Goal: Check status: Check status

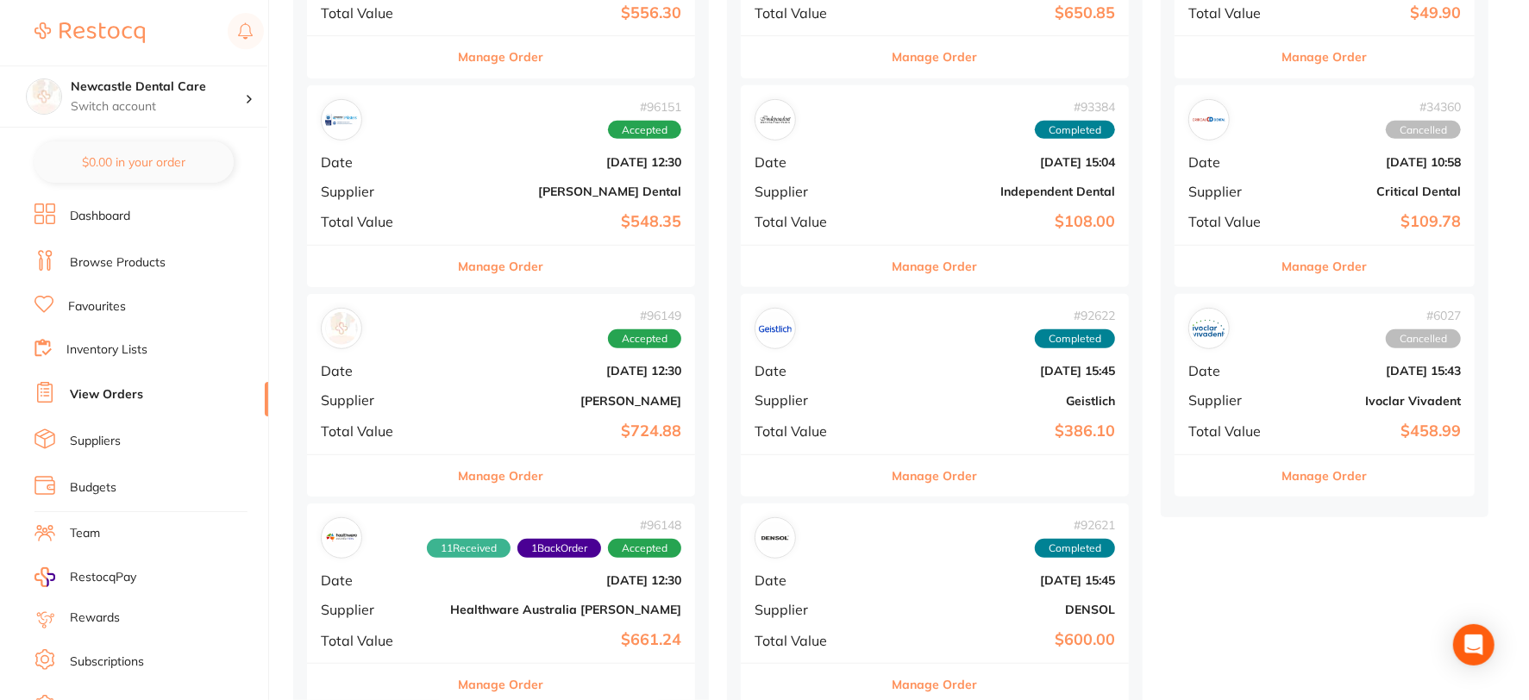
click at [135, 262] on link "Browse Products" at bounding box center [118, 262] width 96 height 17
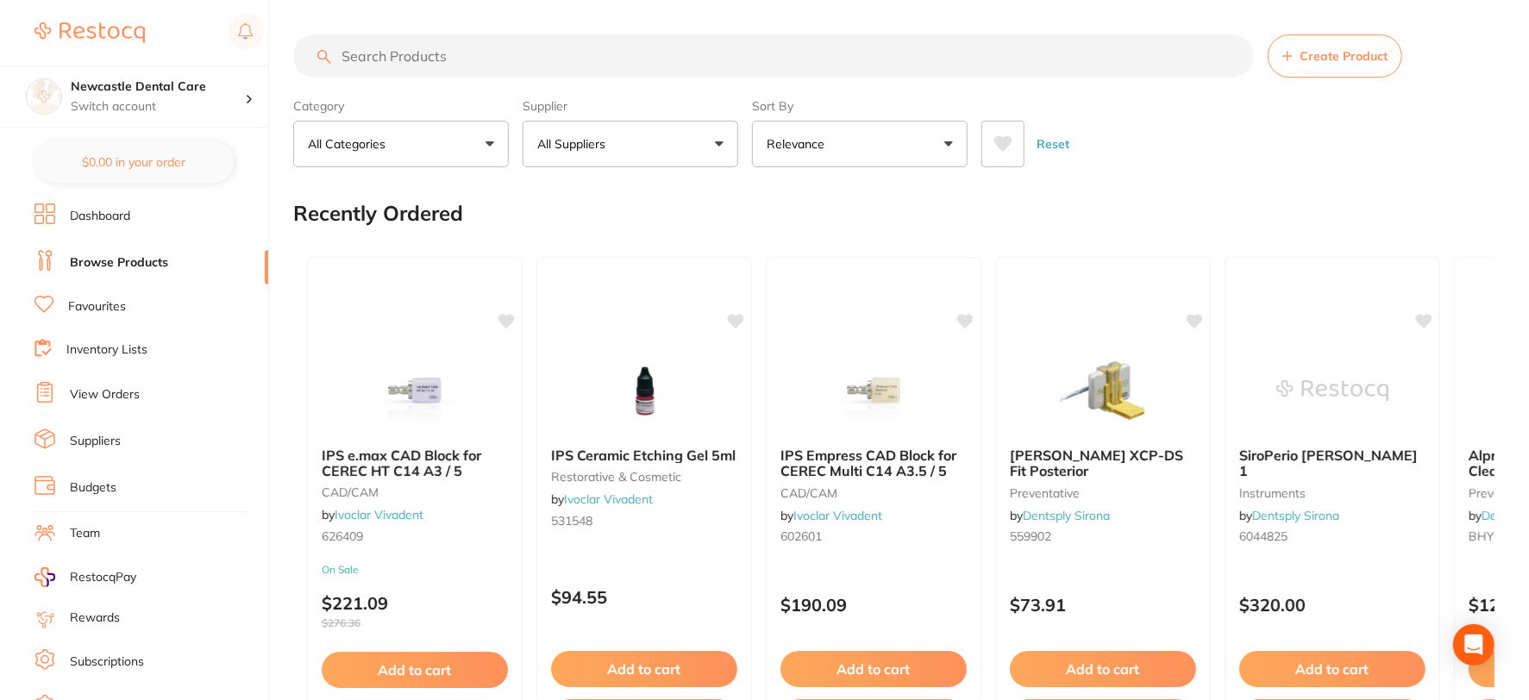
click at [409, 59] on input "search" at bounding box center [773, 55] width 961 height 43
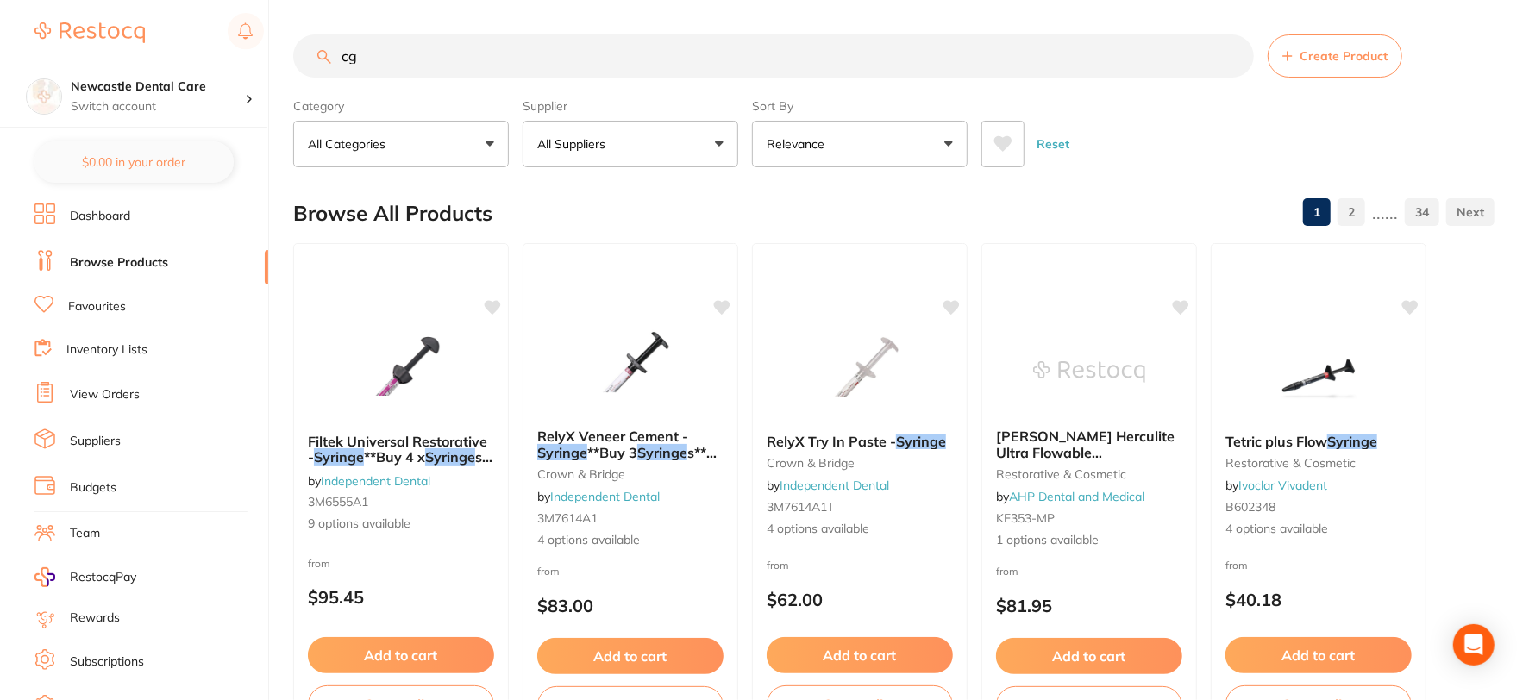
type input "c"
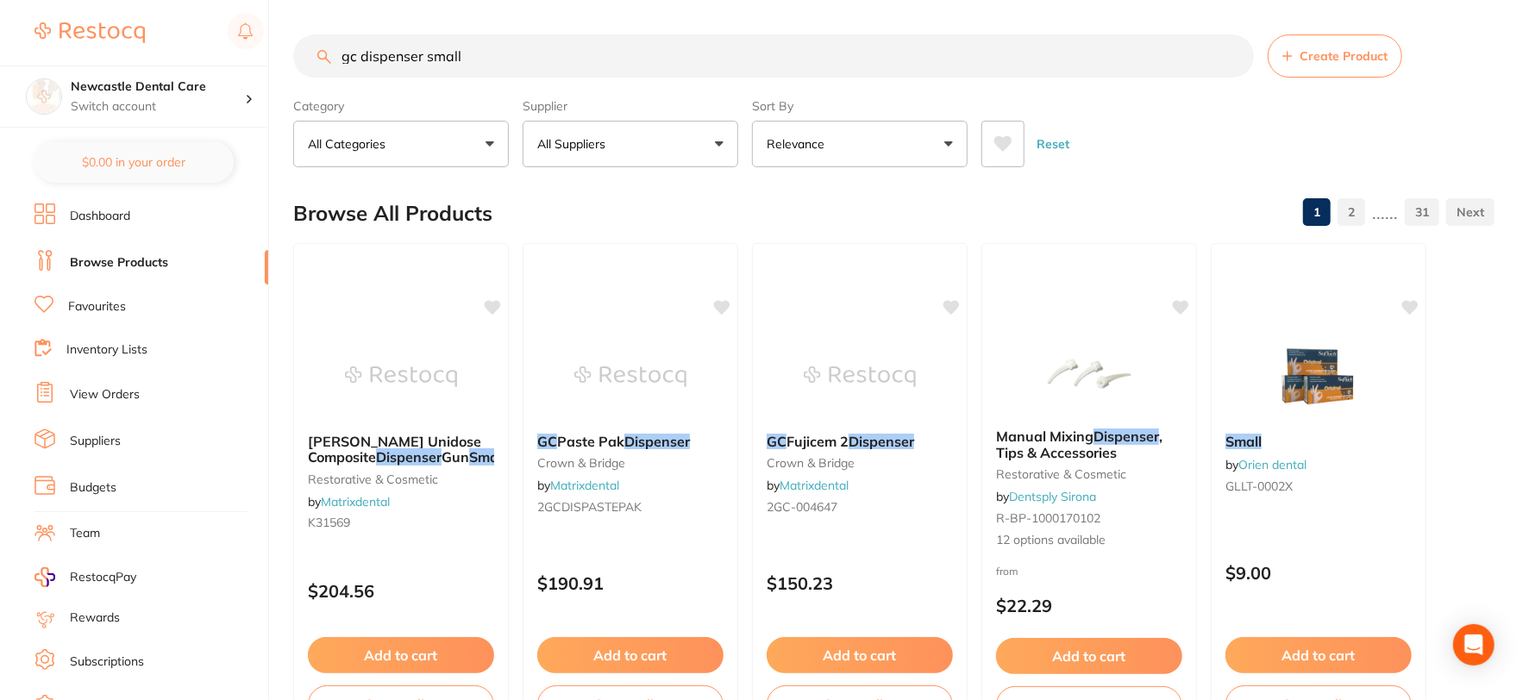
click at [360, 58] on input "gc dispenser small" at bounding box center [773, 55] width 961 height 43
click at [452, 57] on input "gc cem dispenser small" at bounding box center [773, 55] width 961 height 43
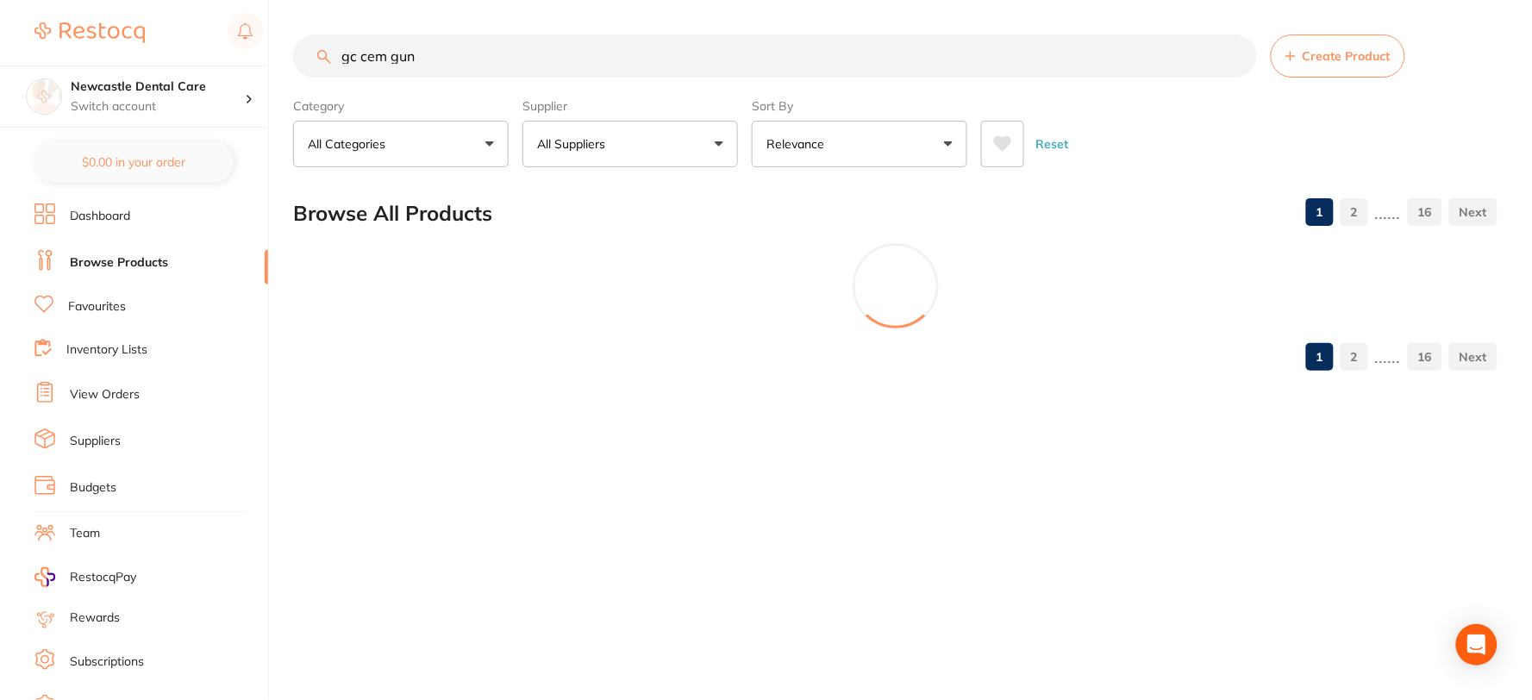
type input "gc cem gun"
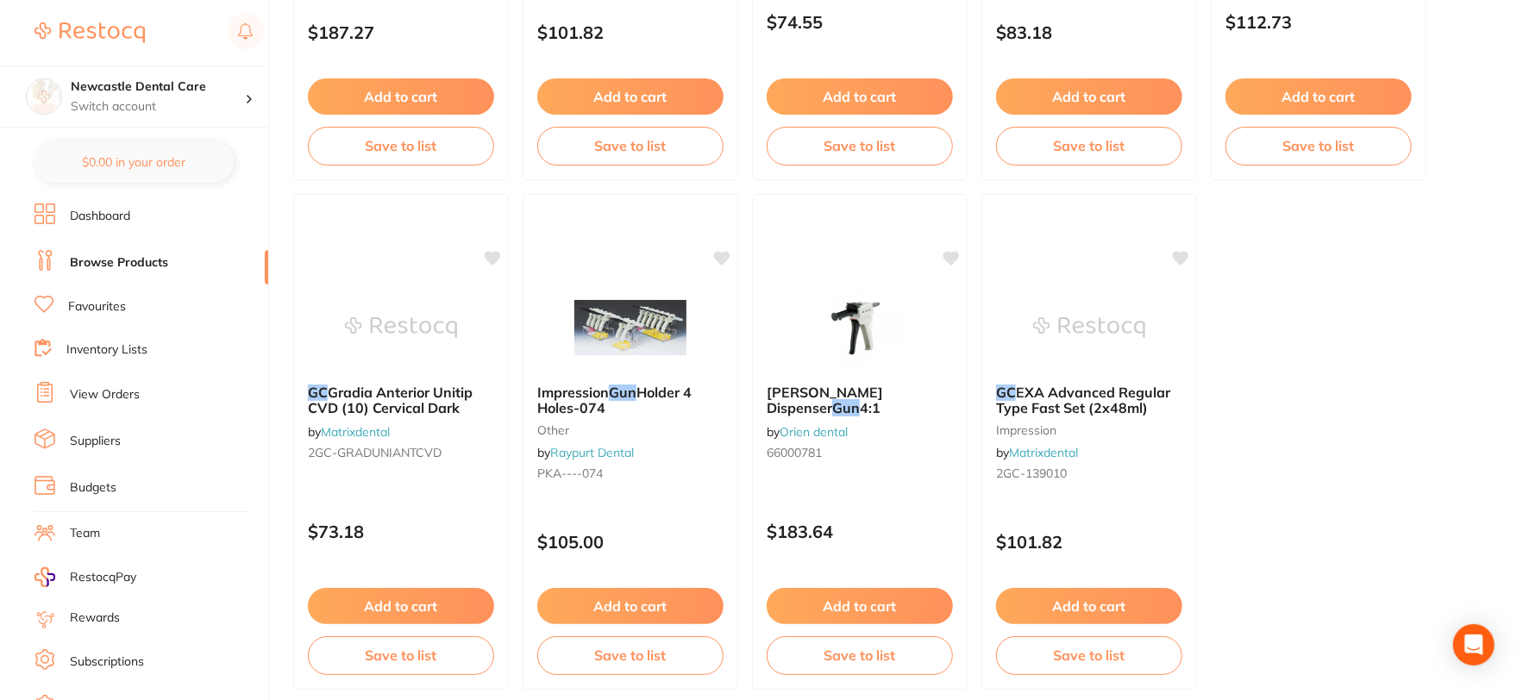
scroll to position [5224, 0]
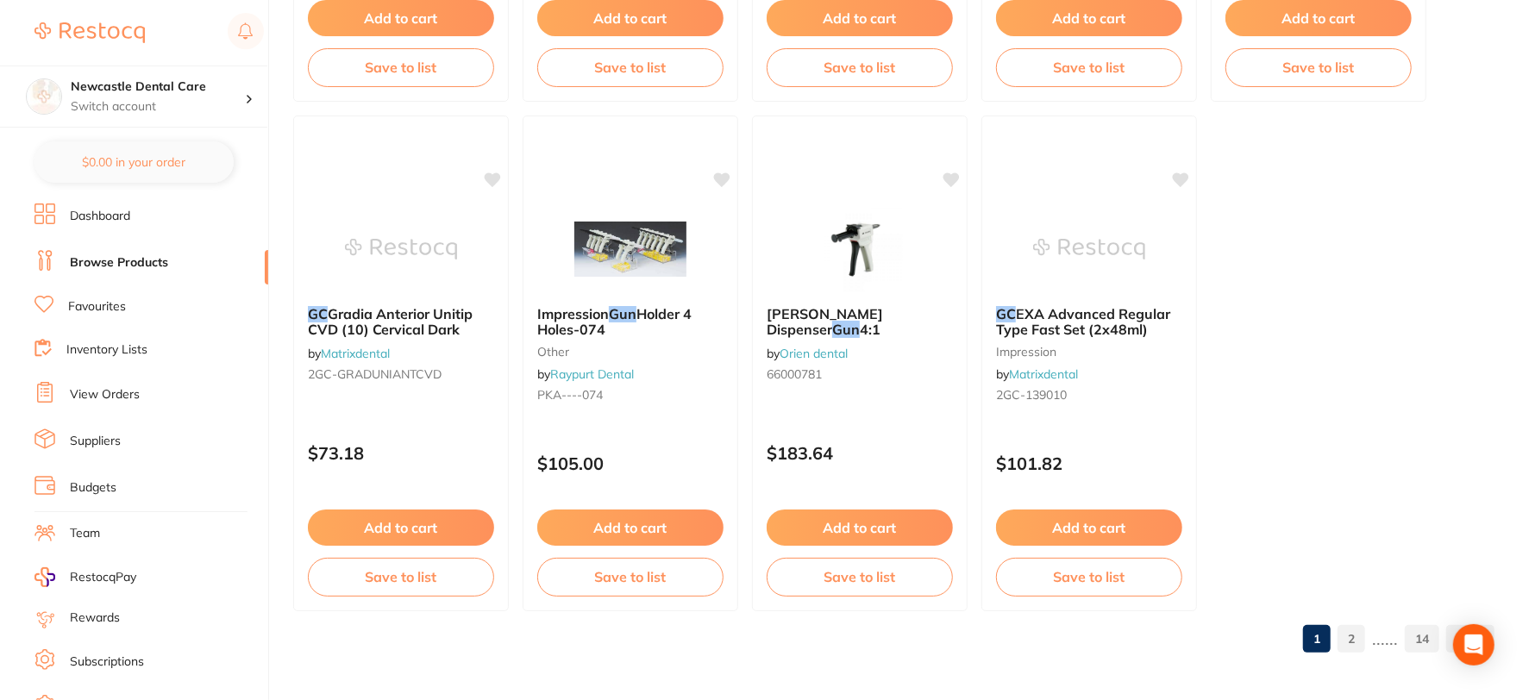
click at [1360, 636] on link "2" at bounding box center [1351, 639] width 28 height 34
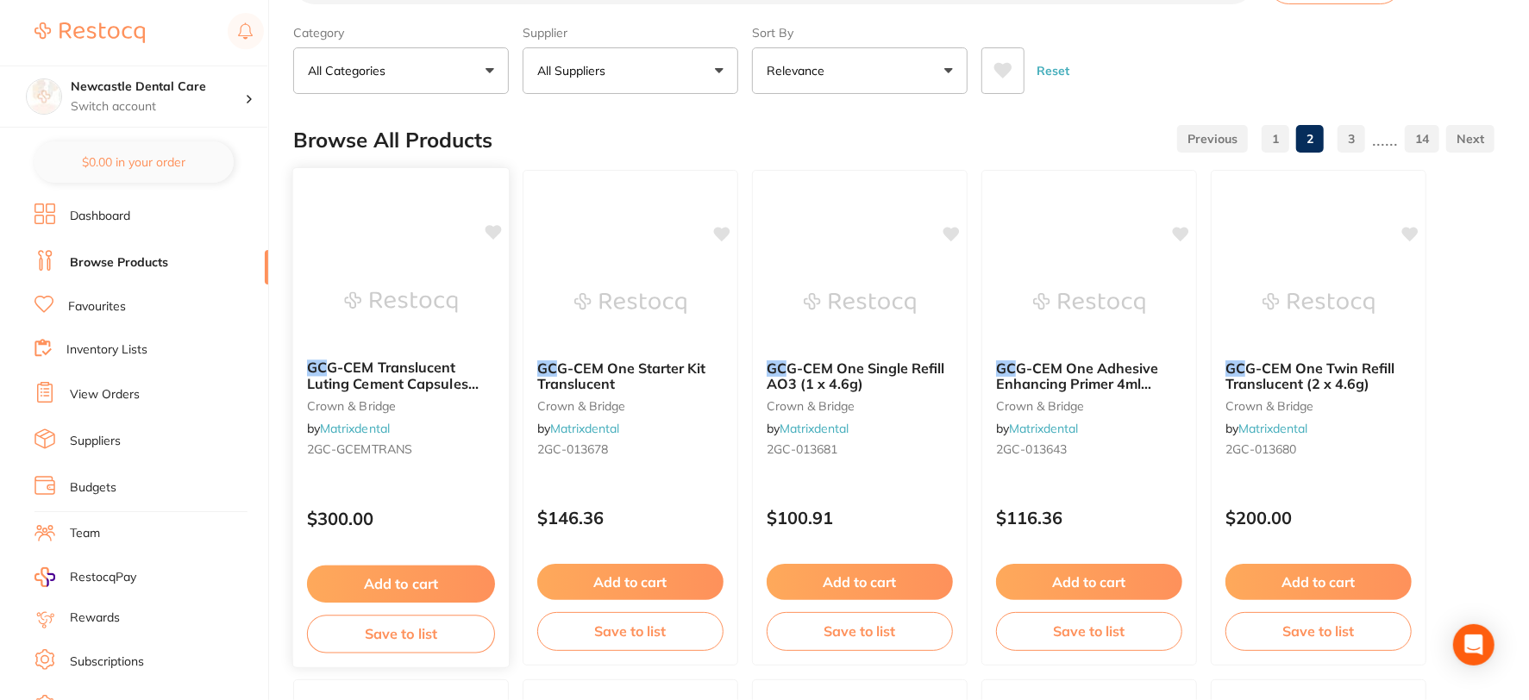
scroll to position [191, 0]
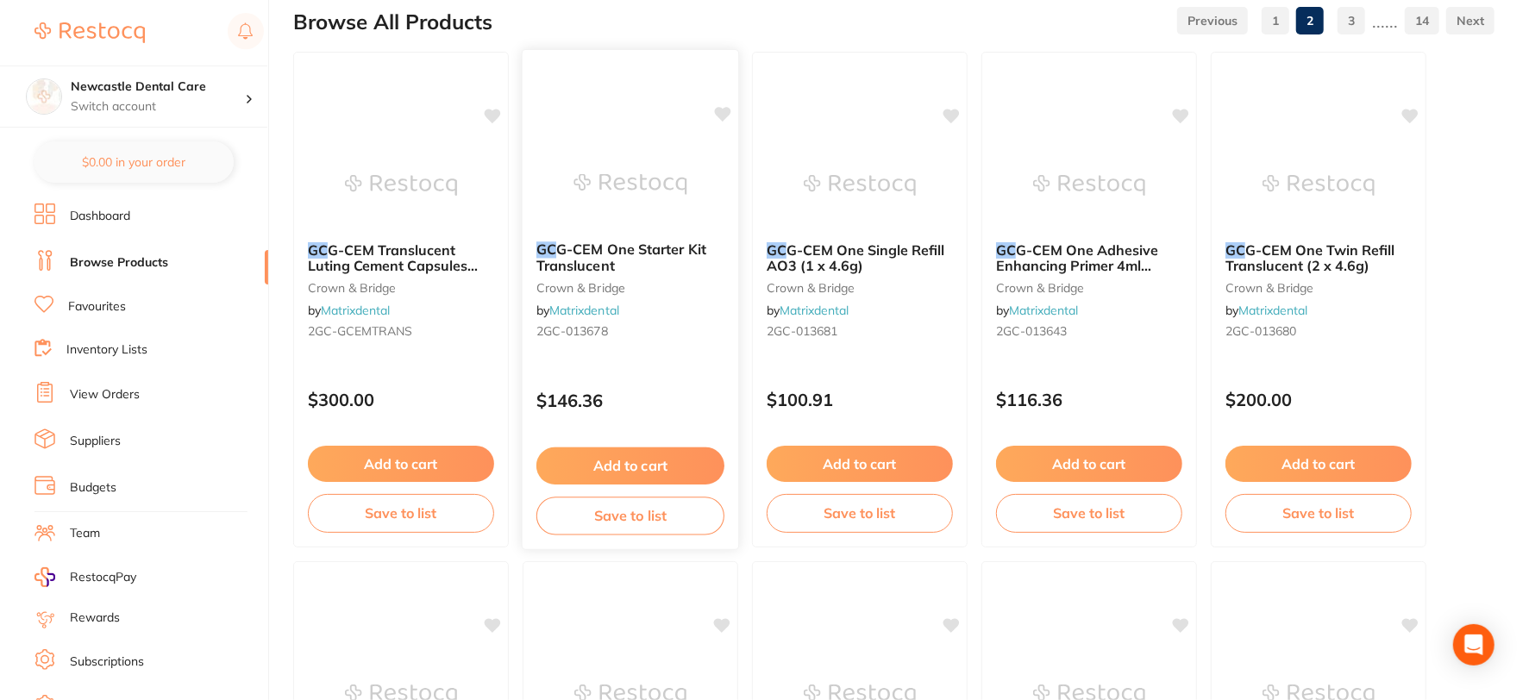
click at [636, 310] on div "GC G-CEM One Starter Kit Translucent crown & bridge by Matrixdental 2GC-013678" at bounding box center [631, 294] width 216 height 132
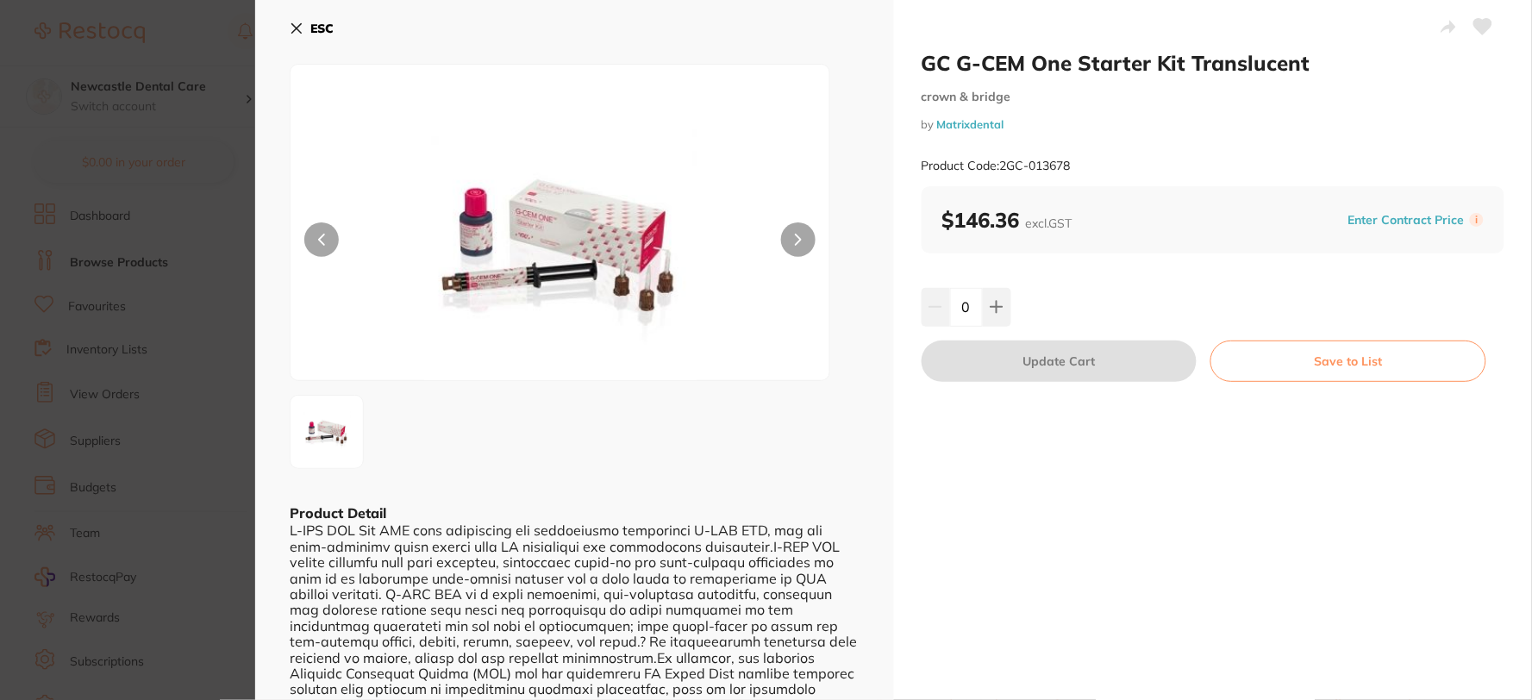
click at [295, 22] on icon at bounding box center [297, 29] width 14 height 14
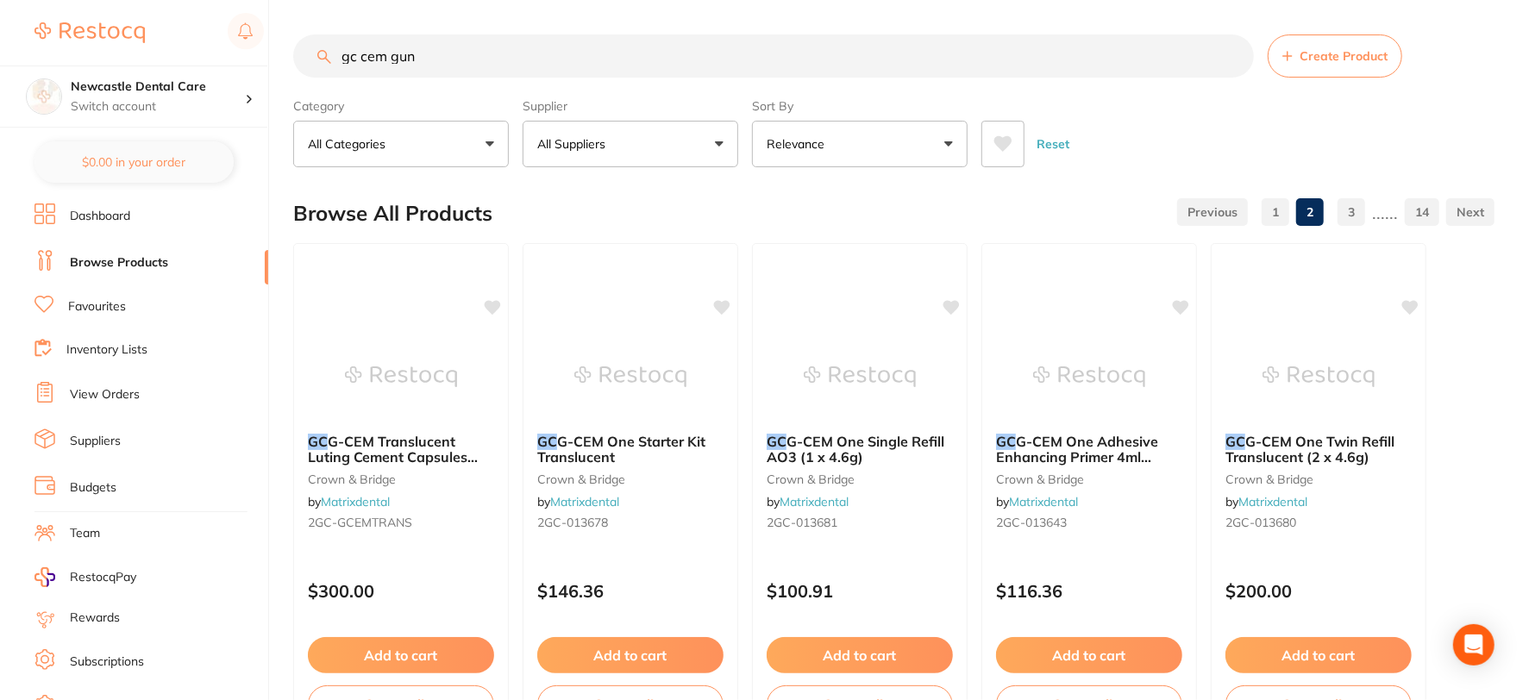
click at [488, 143] on button "All Categories" at bounding box center [401, 144] width 216 height 47
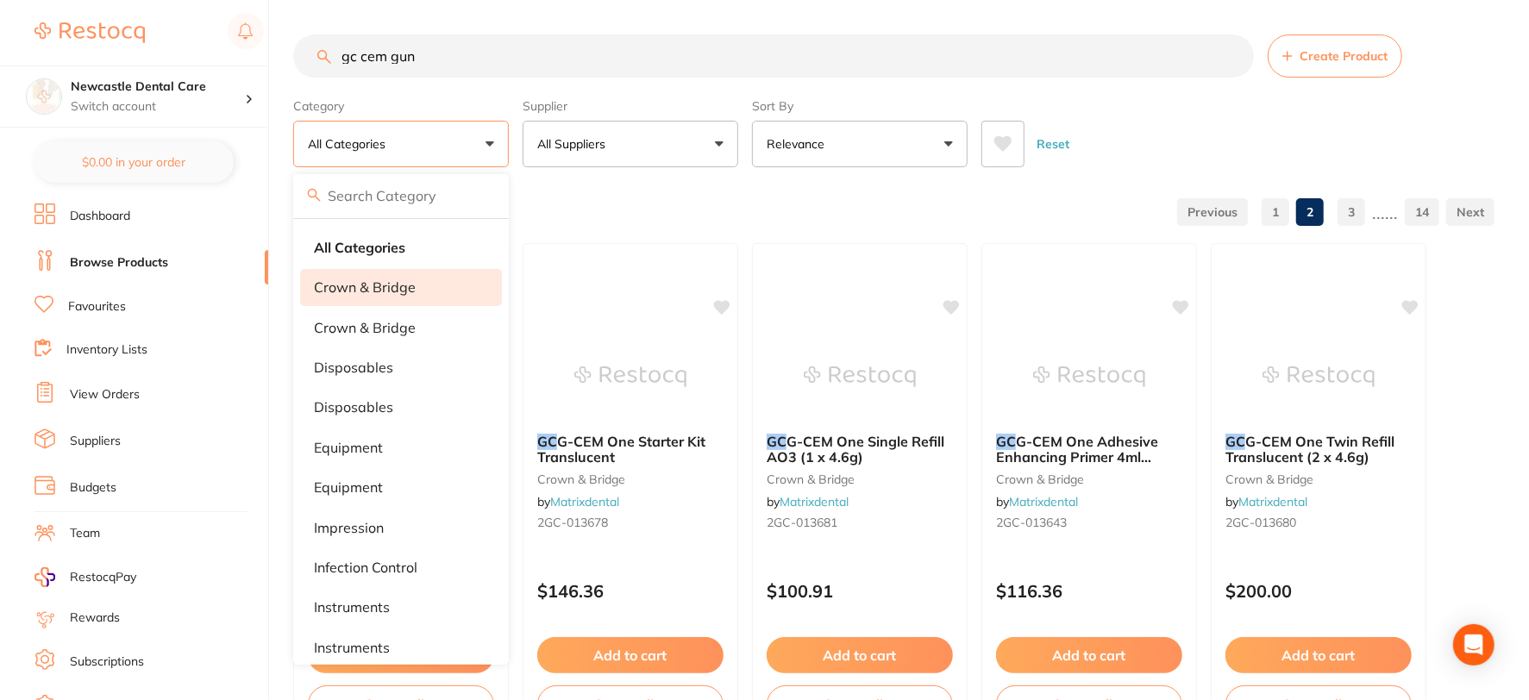
click at [352, 281] on p "crown & bridge" at bounding box center [365, 287] width 102 height 16
click at [440, 152] on button "crown & bridge" at bounding box center [401, 144] width 216 height 47
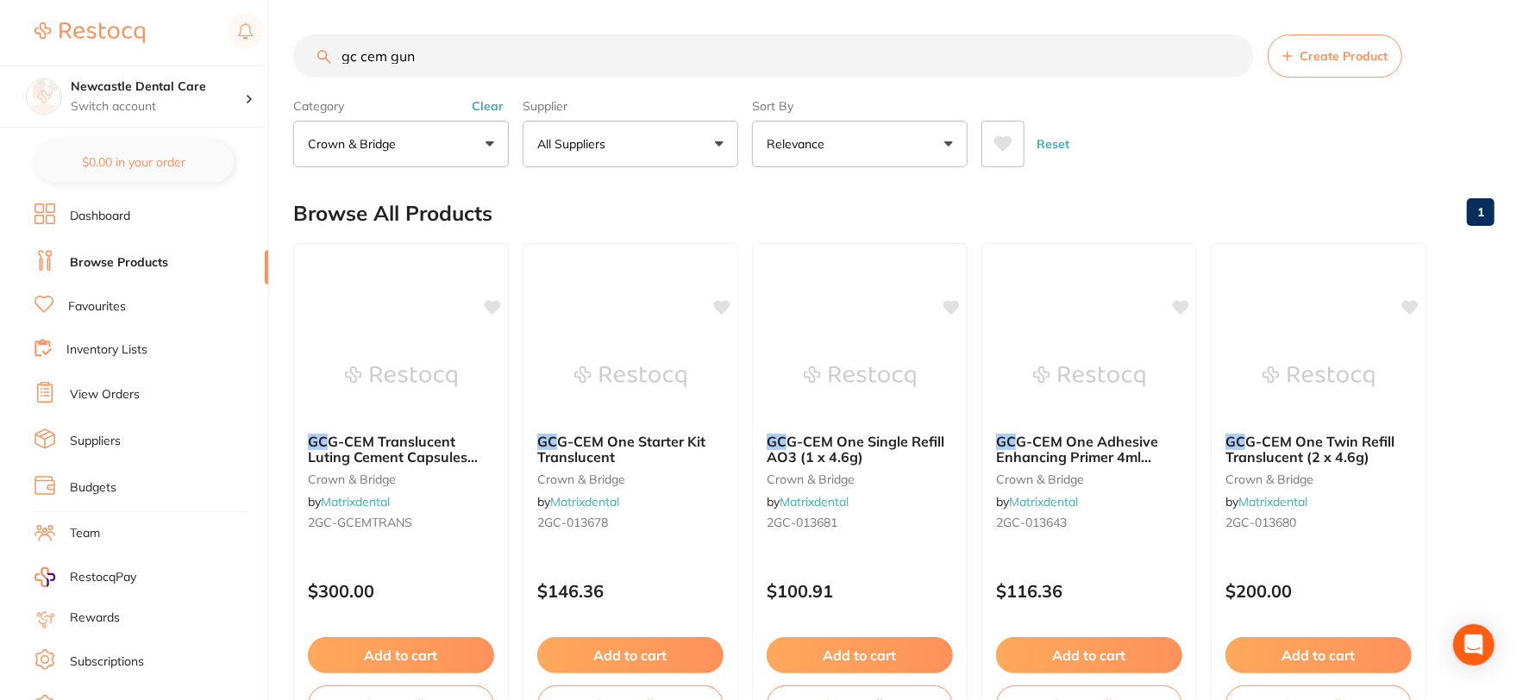
click at [470, 147] on button "crown & bridge" at bounding box center [401, 144] width 216 height 47
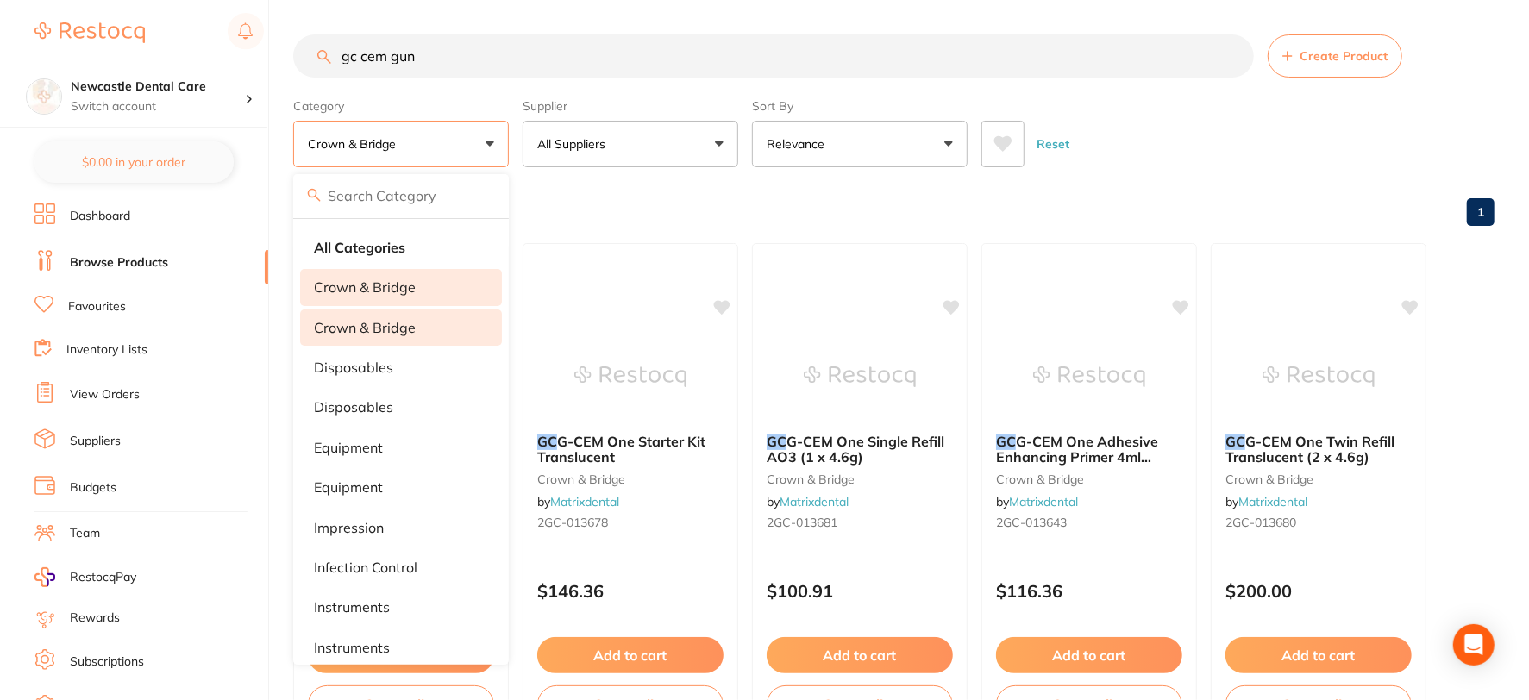
click at [354, 324] on p "Crown & Bridge" at bounding box center [365, 328] width 102 height 16
click at [1239, 143] on div "Reset" at bounding box center [1230, 137] width 499 height 60
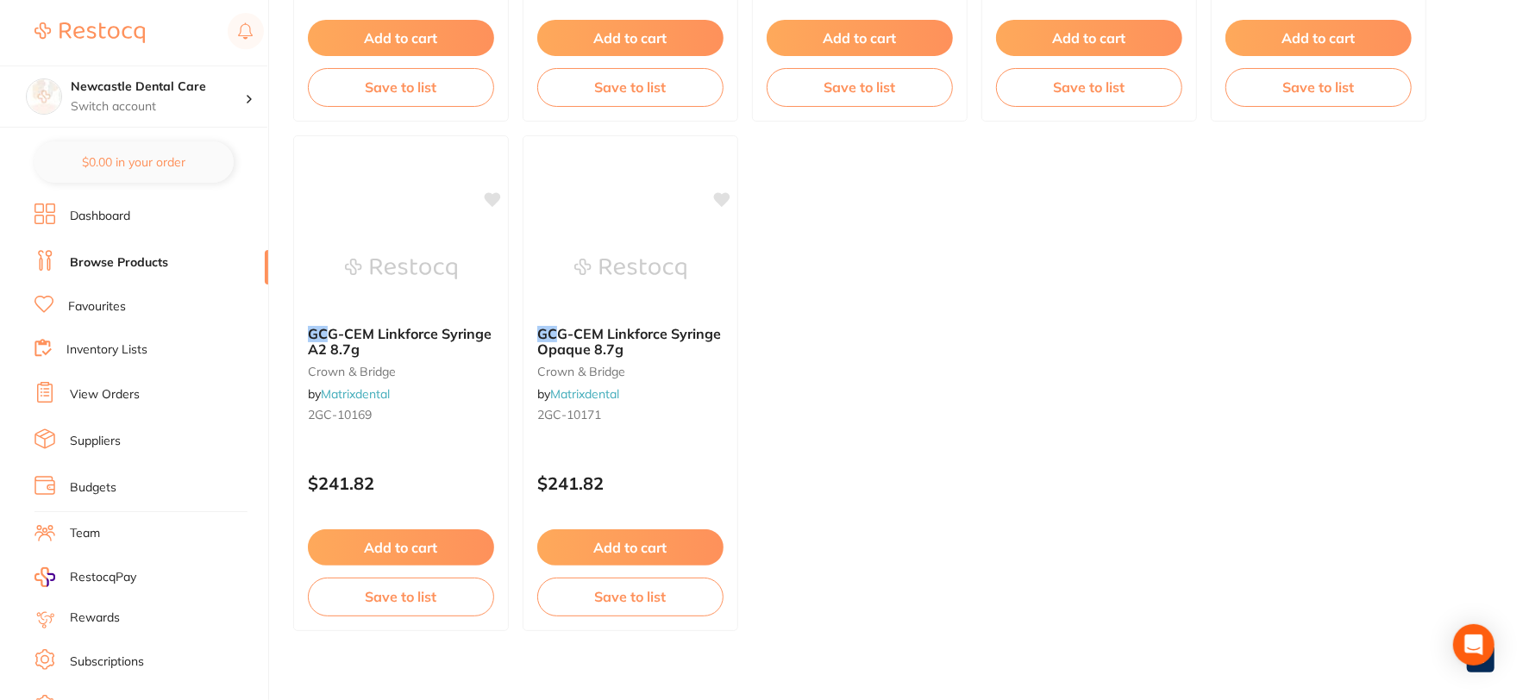
scroll to position [4714, 0]
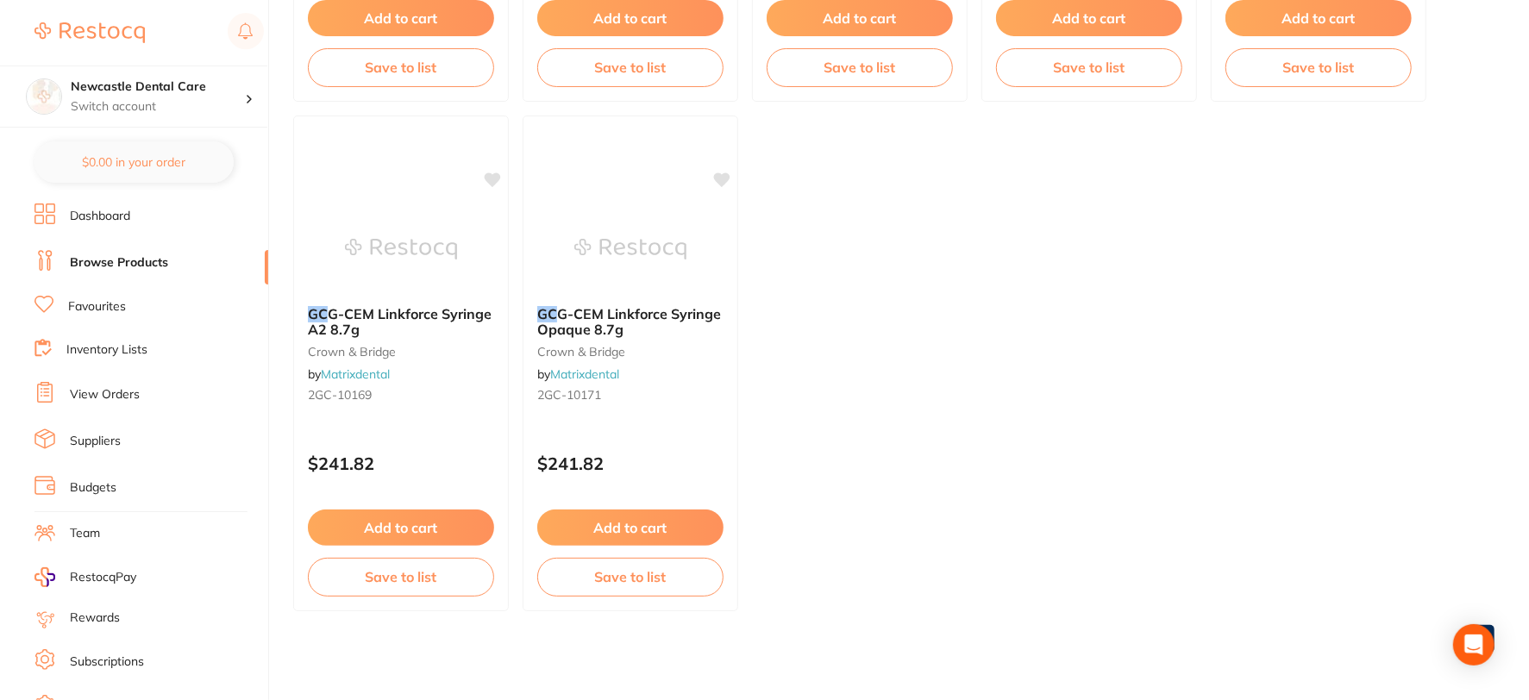
click at [106, 444] on link "Suppliers" at bounding box center [95, 441] width 51 height 17
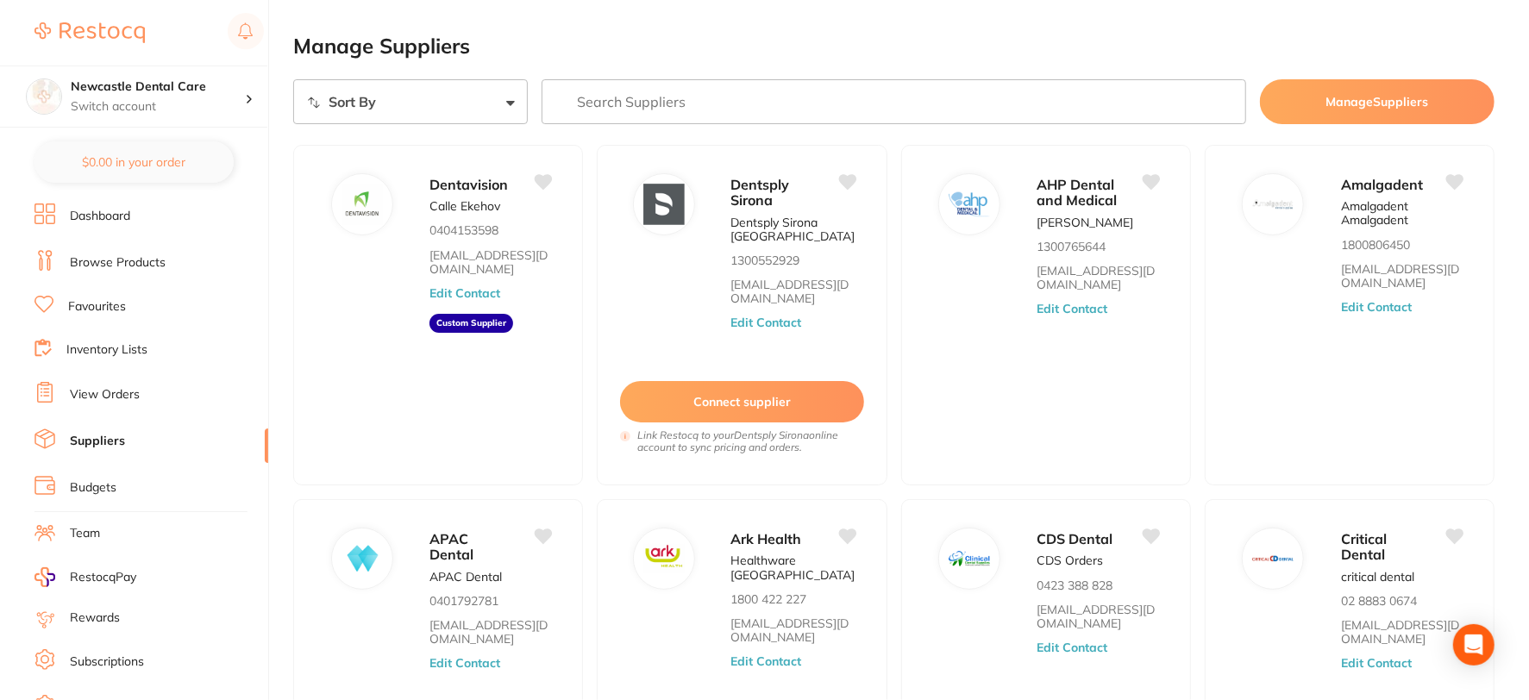
click at [635, 108] on input "search" at bounding box center [894, 101] width 704 height 45
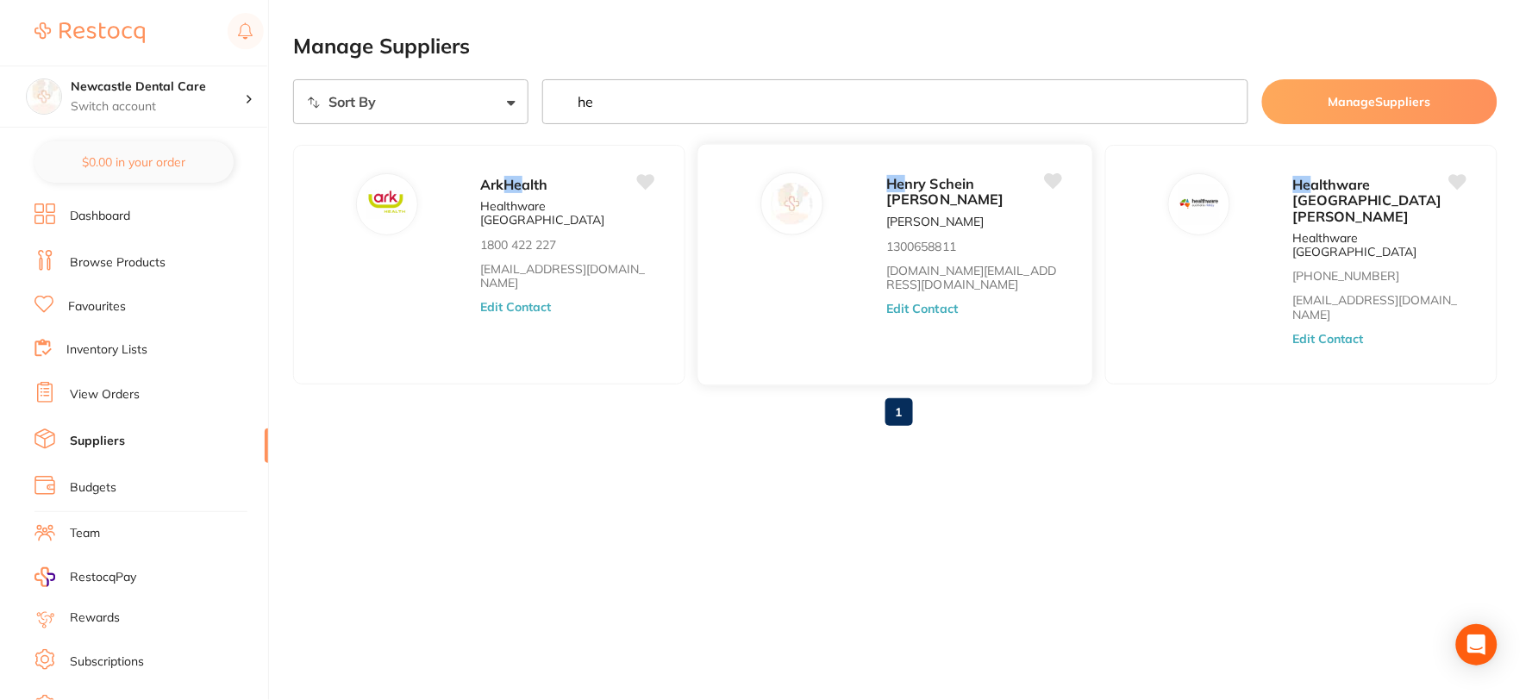
type input "he"
click at [976, 279] on div "He nry Schein [PERSON_NAME] [PERSON_NAME] 1300658811 [DOMAIN_NAME][EMAIL_ADDRES…" at bounding box center [980, 269] width 189 height 195
click at [886, 303] on button "Edit Contact" at bounding box center [922, 310] width 72 height 14
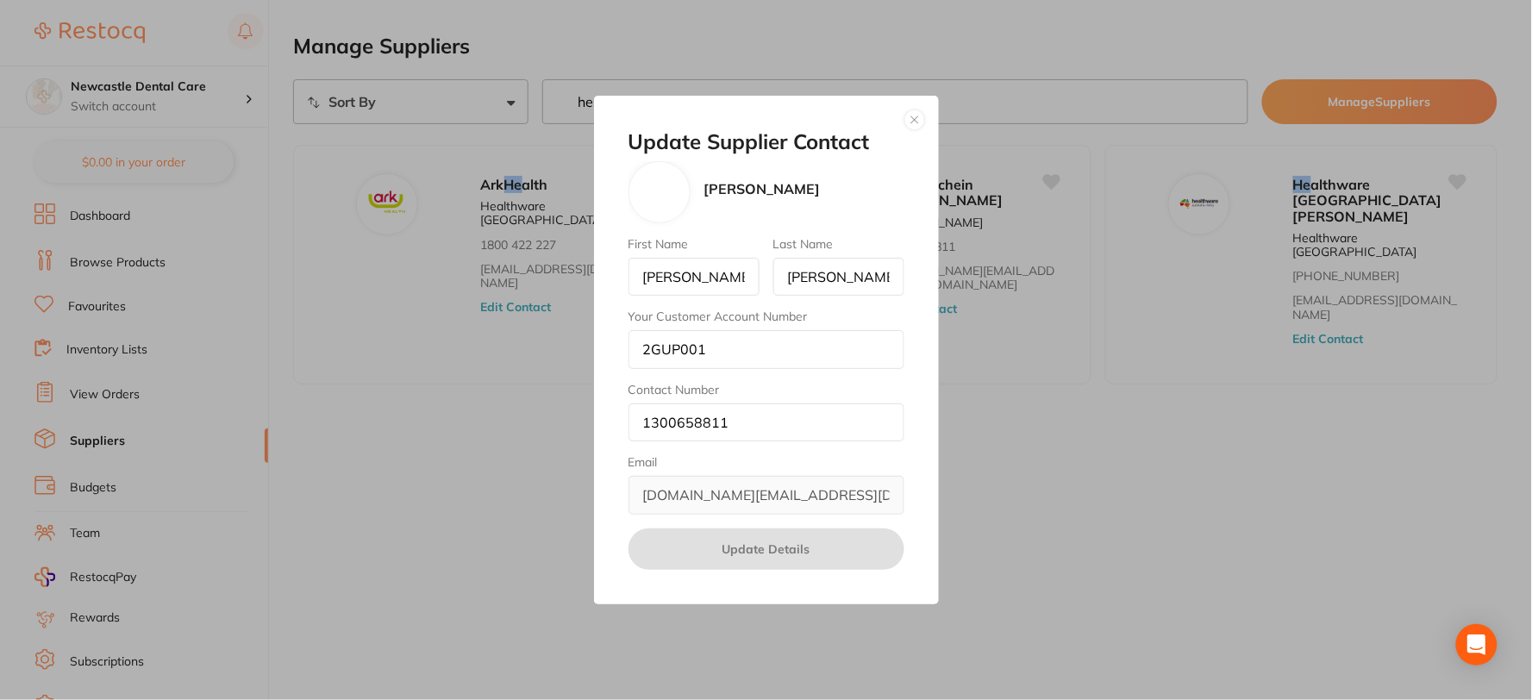
click at [910, 122] on button "button" at bounding box center [915, 120] width 21 height 21
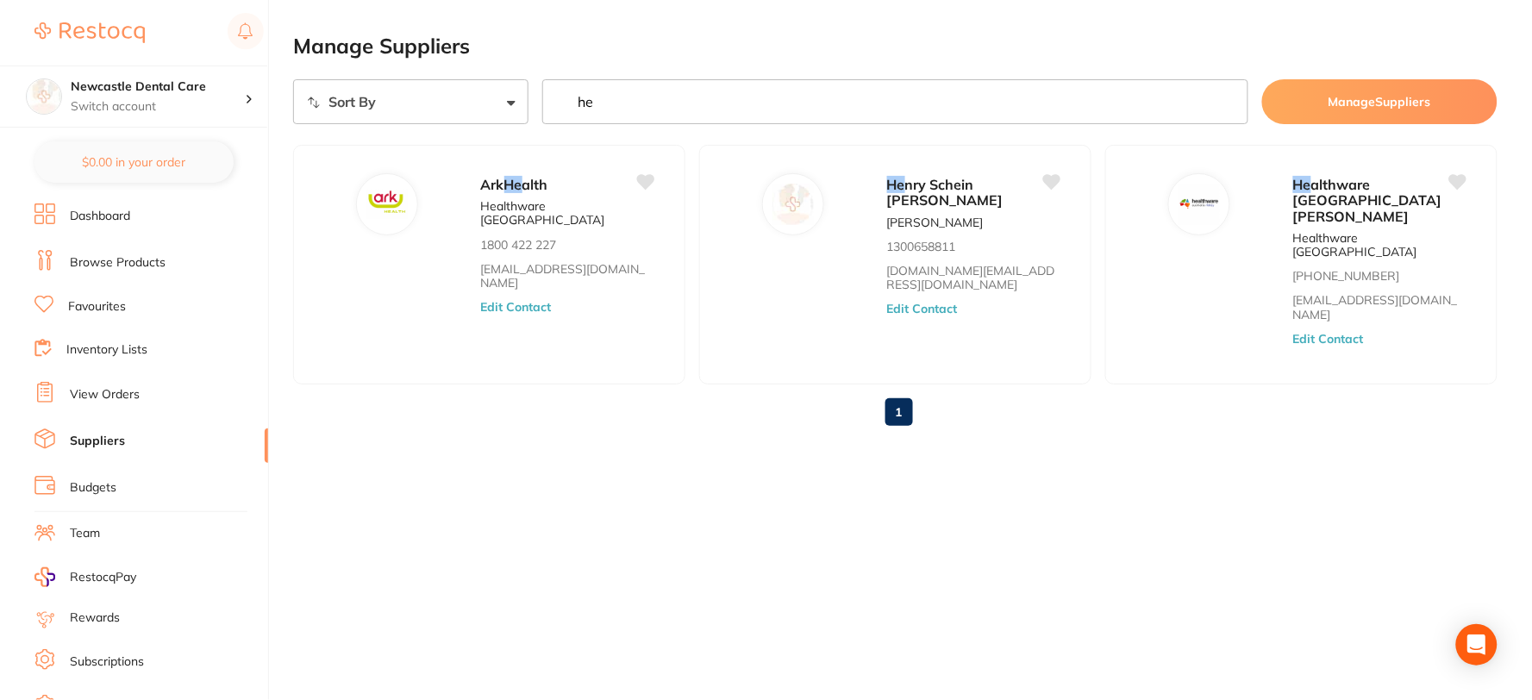
click at [1208, 492] on div "Manage Suppliers Sort By A-Z Z-A he Manage Suppliers Ark He alth Healthware [GE…" at bounding box center [912, 350] width 1239 height 700
click at [104, 433] on link "Suppliers" at bounding box center [97, 441] width 55 height 17
click at [116, 386] on link "View Orders" at bounding box center [105, 394] width 70 height 17
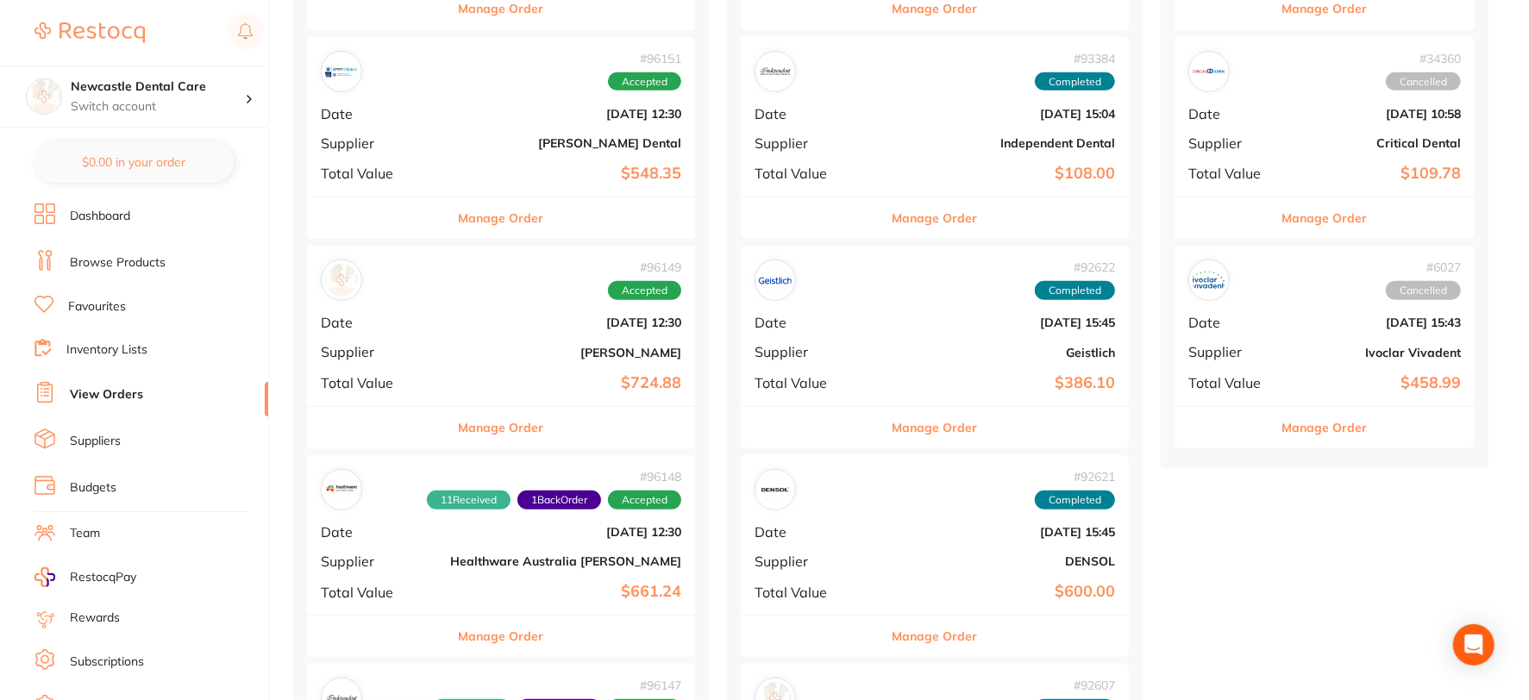
scroll to position [670, 0]
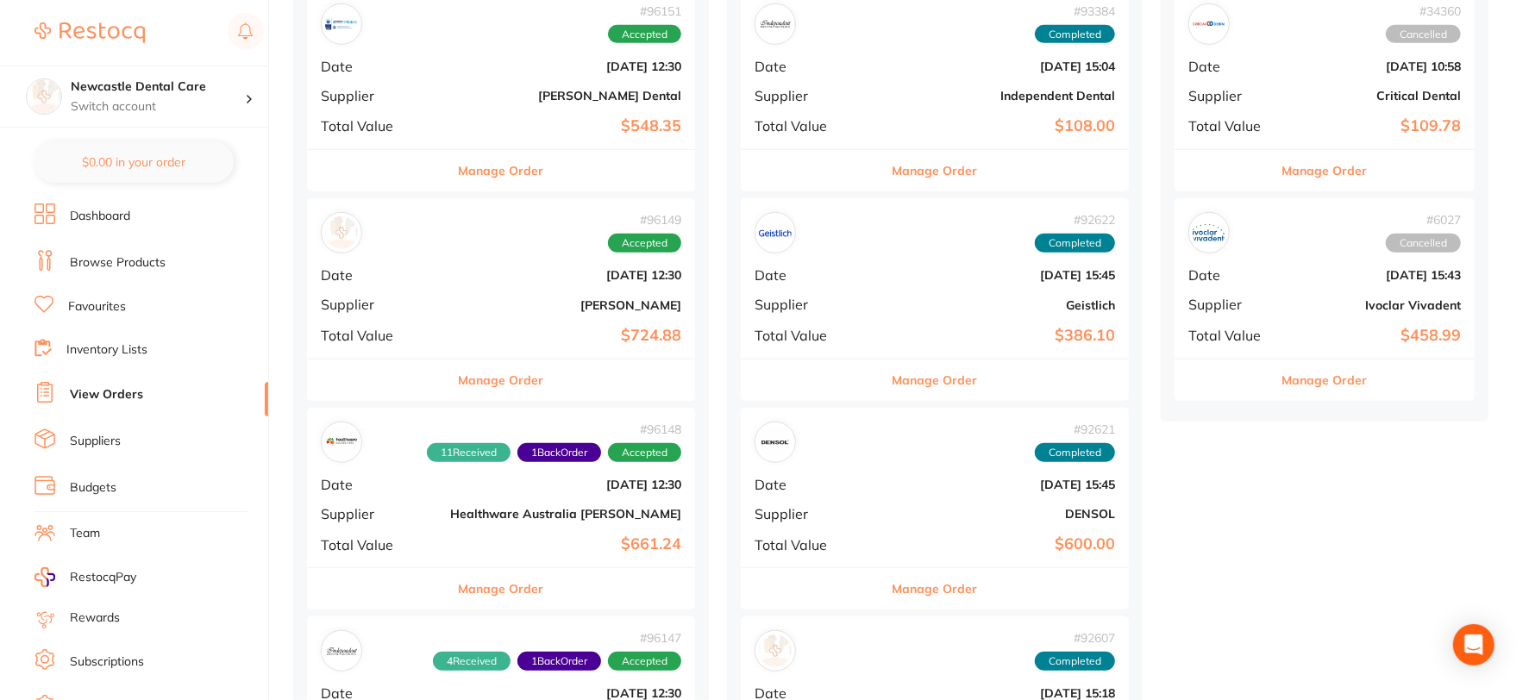
click at [457, 313] on div "# 96149 Accepted Date [DATE] 12:30 Supplier [PERSON_NAME] Total Value $724.88" at bounding box center [501, 278] width 388 height 160
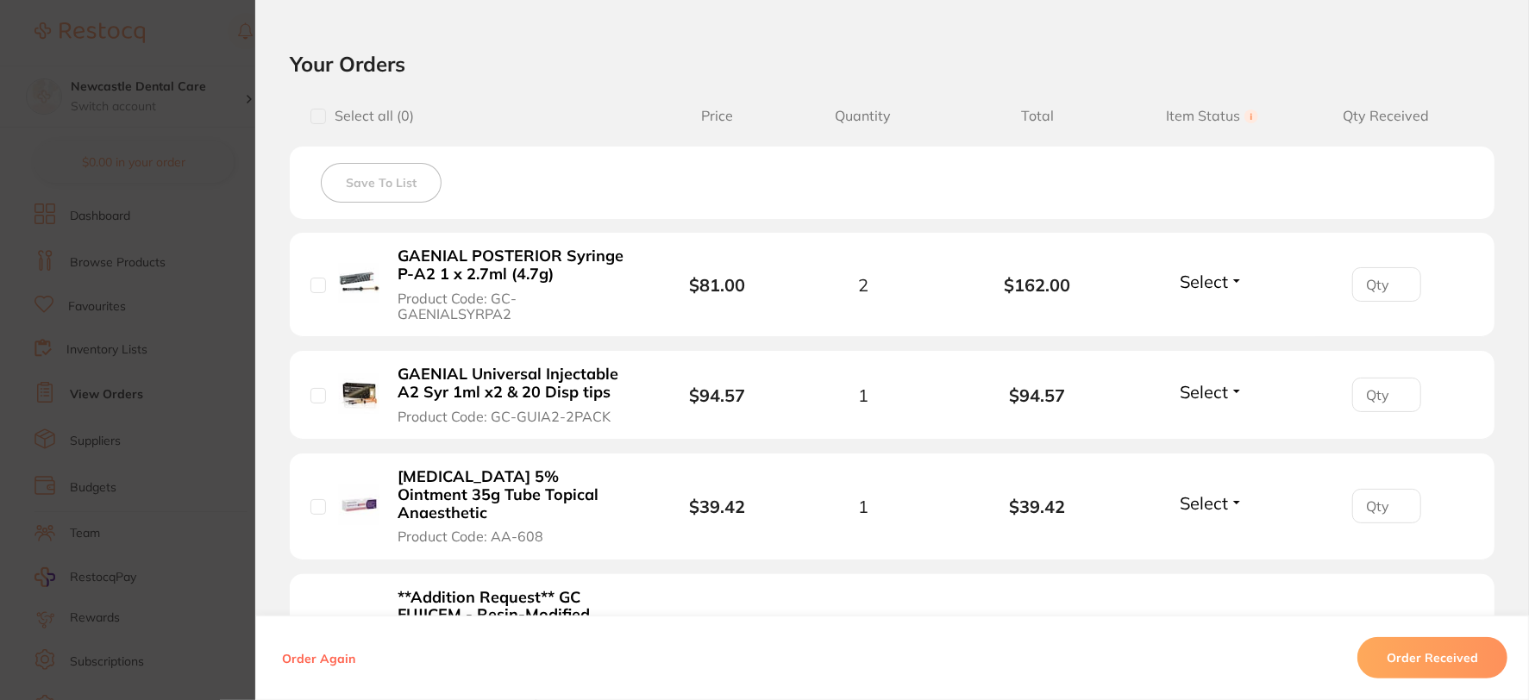
scroll to position [383, 0]
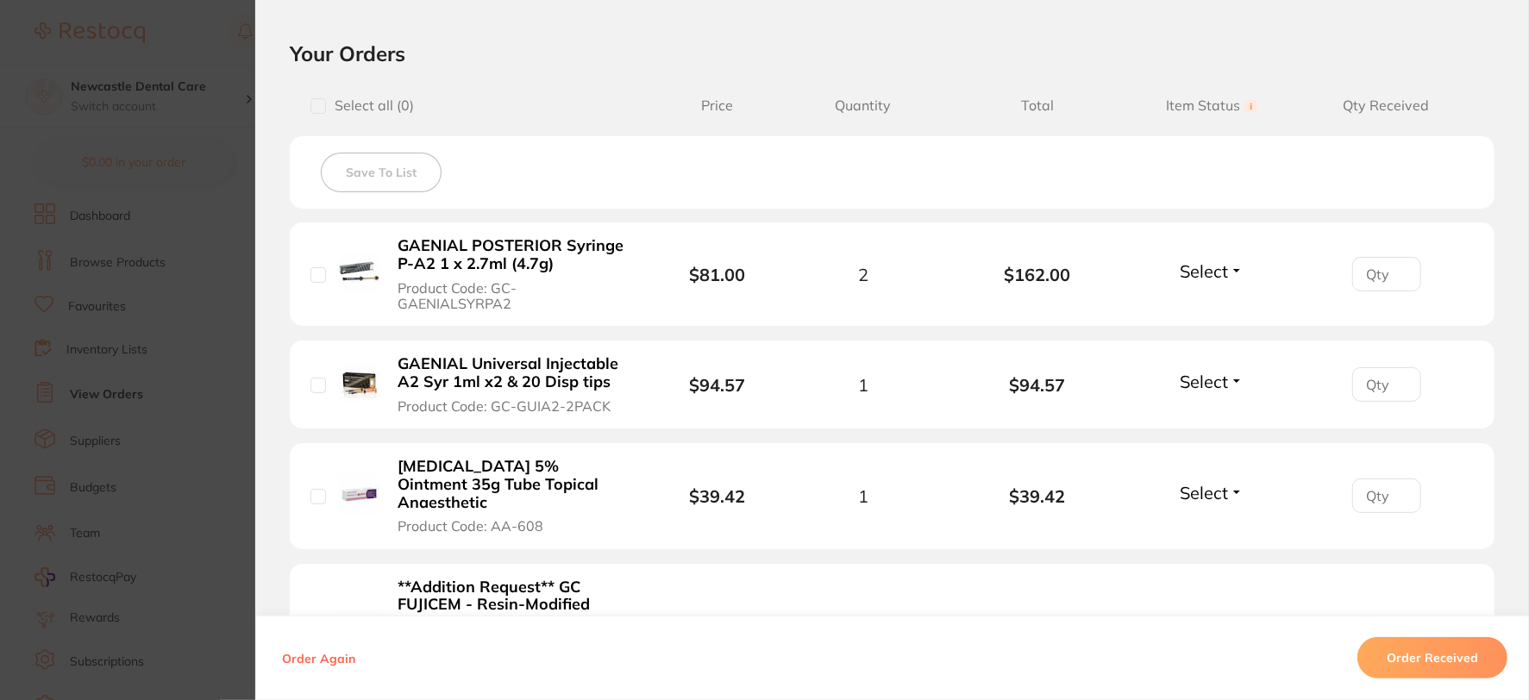
click at [1228, 260] on button "Select" at bounding box center [1211, 271] width 74 height 22
click at [1205, 302] on span "Received" at bounding box center [1212, 308] width 44 height 13
click at [1234, 260] on span "Received" at bounding box center [1204, 271] width 73 height 22
click at [1181, 262] on span "Received" at bounding box center [1204, 271] width 73 height 22
click at [1228, 482] on button "Select" at bounding box center [1211, 493] width 74 height 22
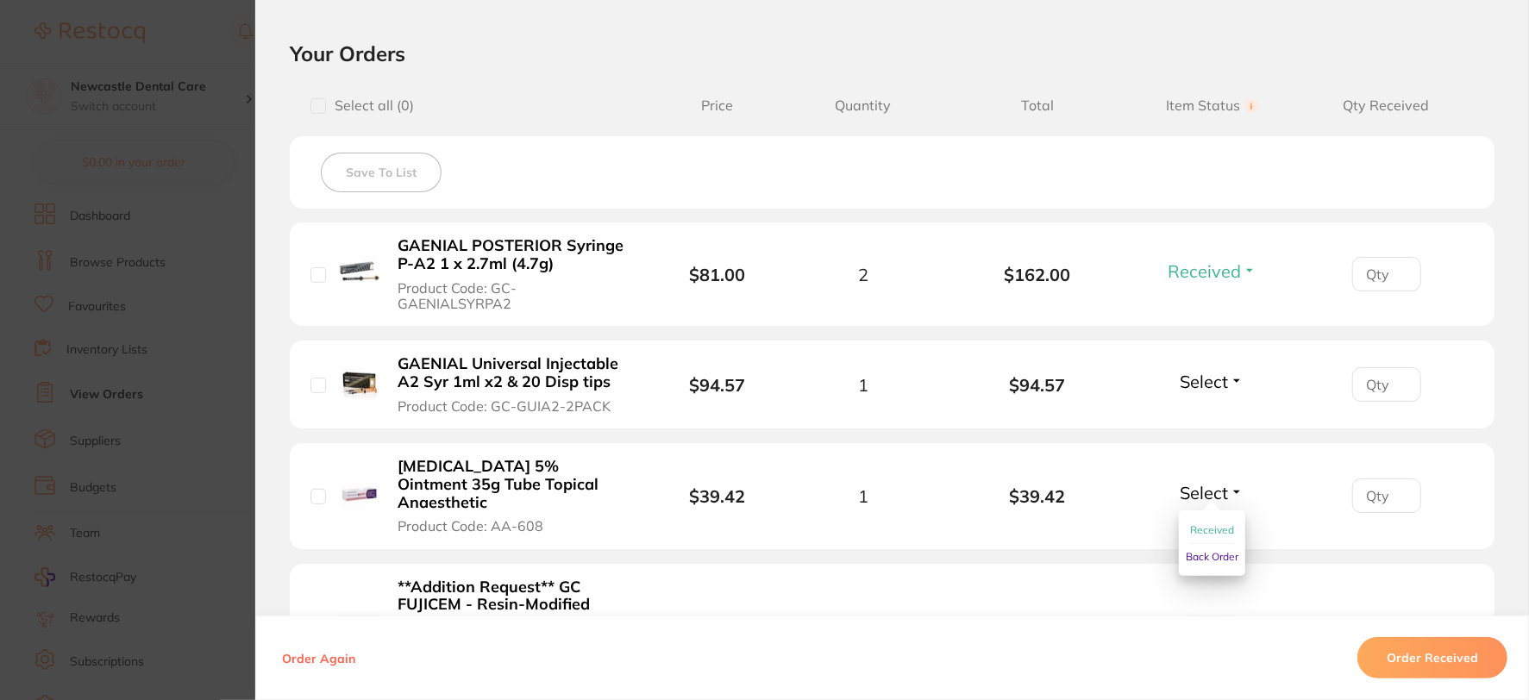
click at [1203, 550] on span "Back Order" at bounding box center [1212, 556] width 53 height 13
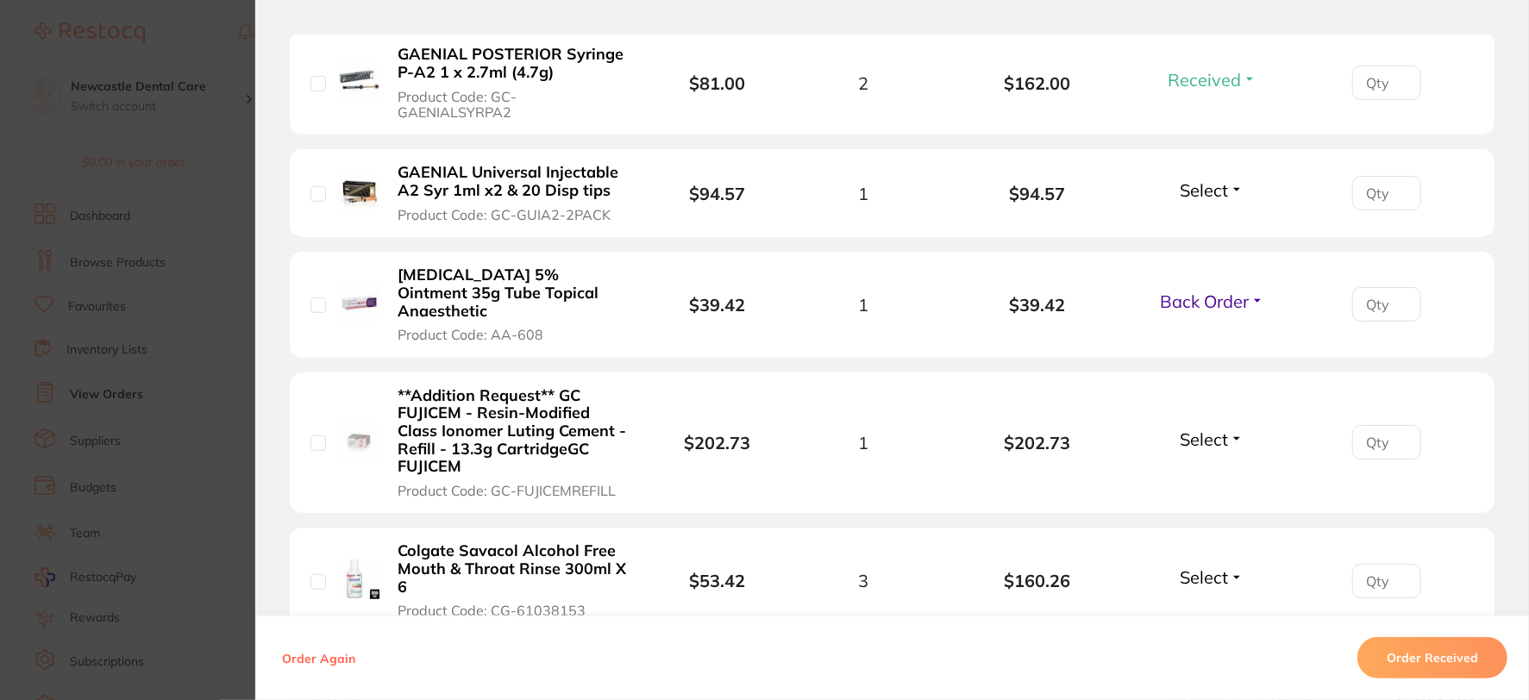
scroll to position [670, 0]
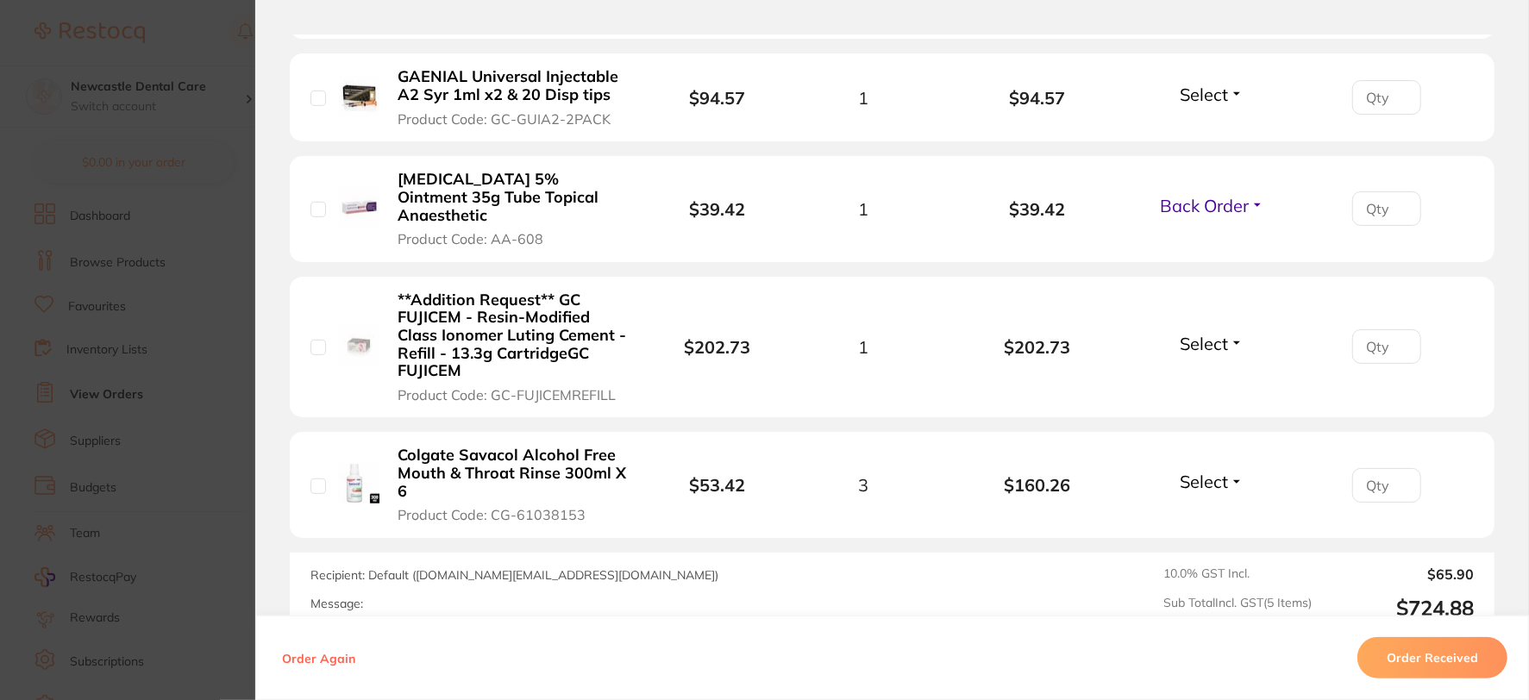
click at [1226, 333] on button "Select" at bounding box center [1211, 344] width 74 height 22
click at [1212, 374] on span "Received" at bounding box center [1212, 380] width 44 height 13
click at [1229, 471] on button "Select" at bounding box center [1211, 482] width 74 height 22
click at [1216, 512] on span "Received" at bounding box center [1212, 518] width 44 height 13
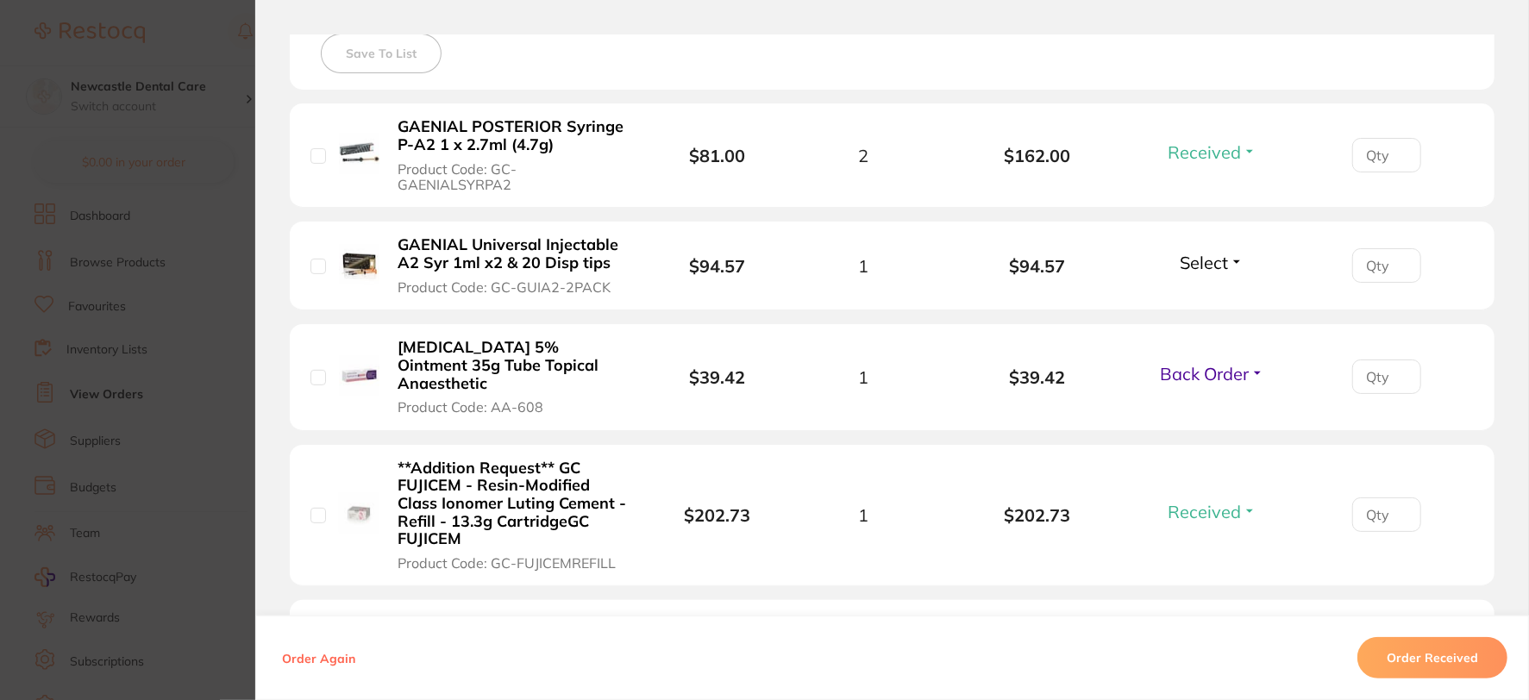
scroll to position [383, 0]
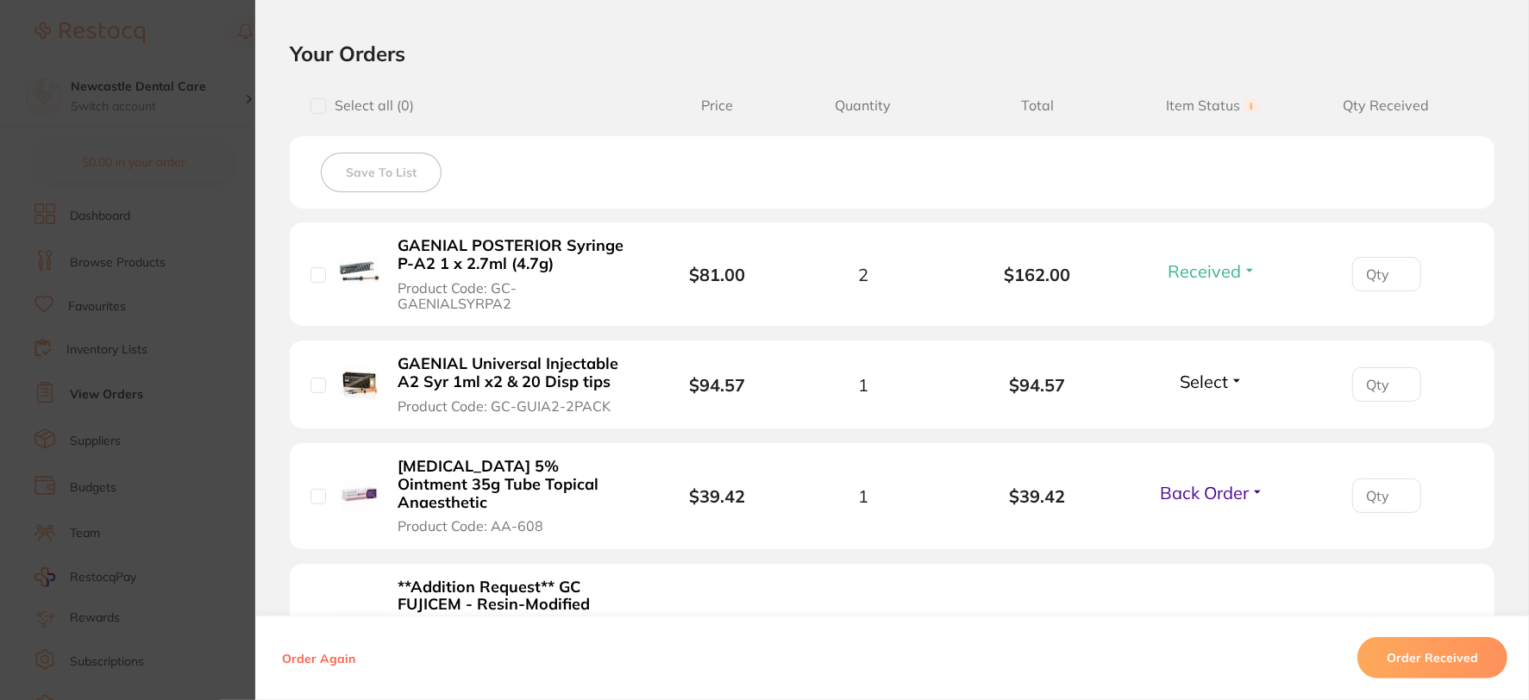
click at [1238, 371] on button "Select" at bounding box center [1211, 382] width 74 height 22
click at [1212, 412] on span "Received" at bounding box center [1212, 418] width 44 height 13
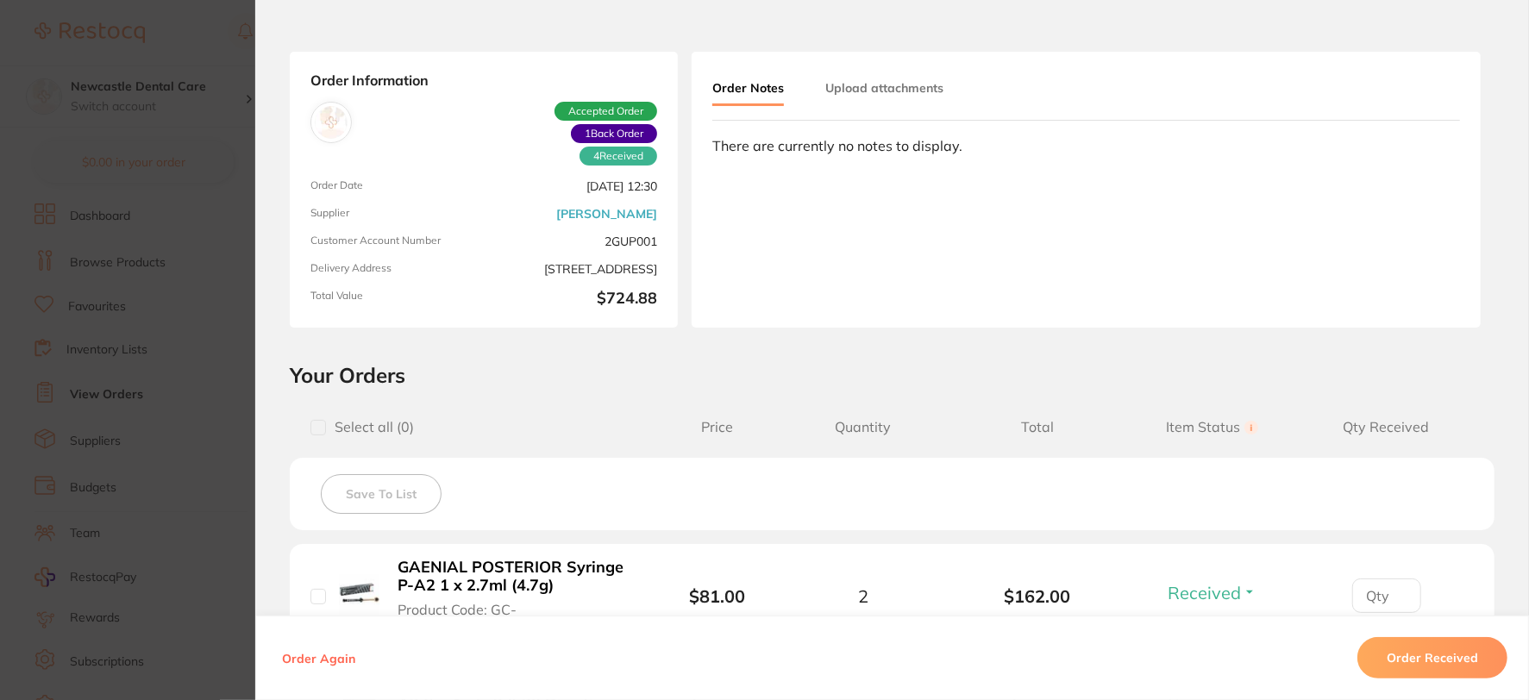
scroll to position [0, 0]
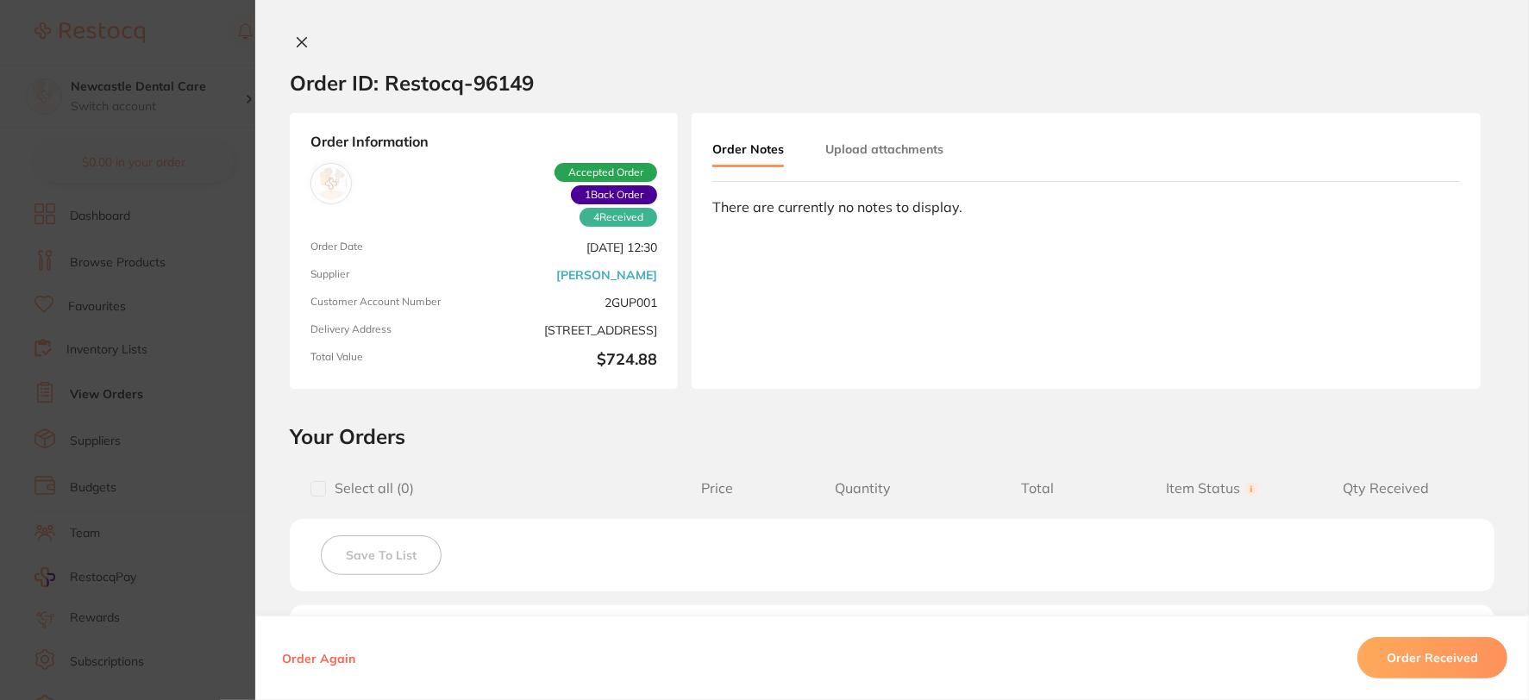
click at [304, 44] on icon at bounding box center [302, 42] width 14 height 14
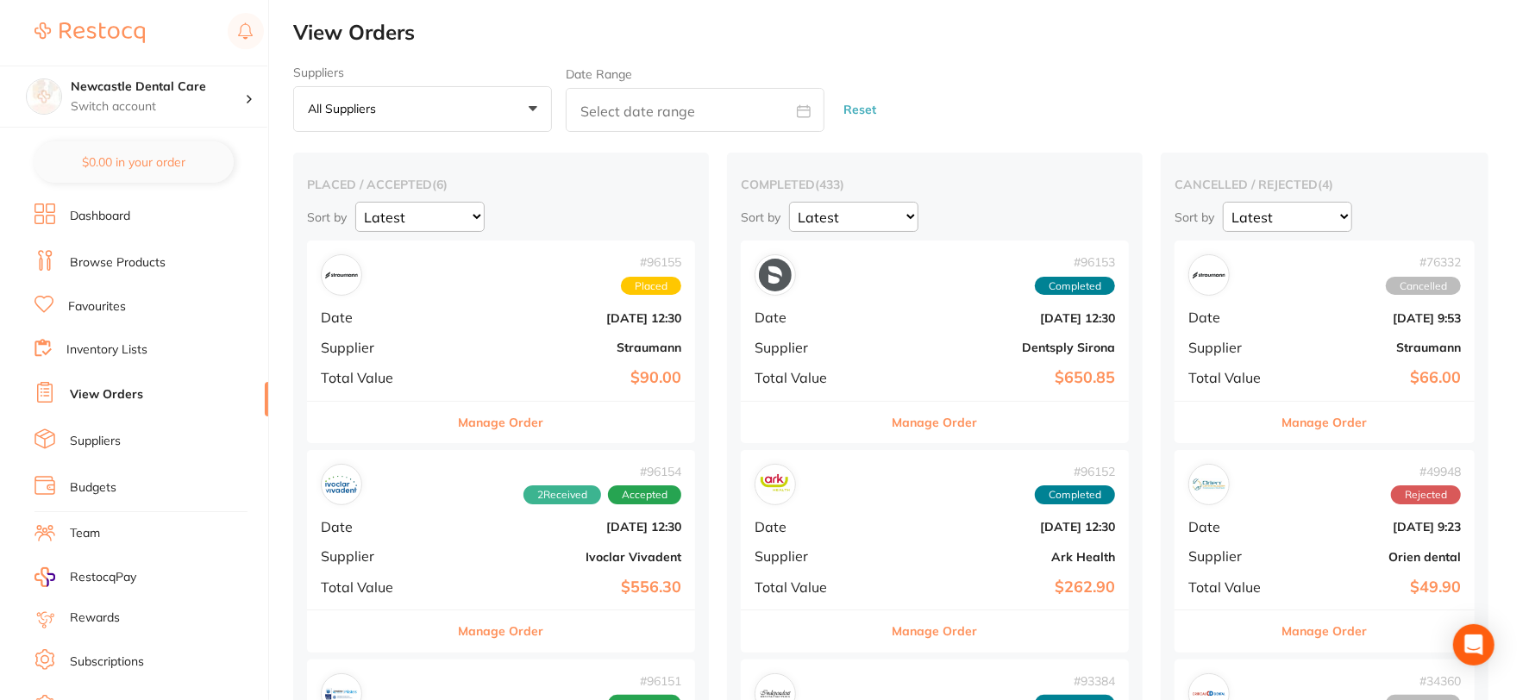
click at [498, 529] on b "[DATE] 12:30" at bounding box center [565, 527] width 231 height 14
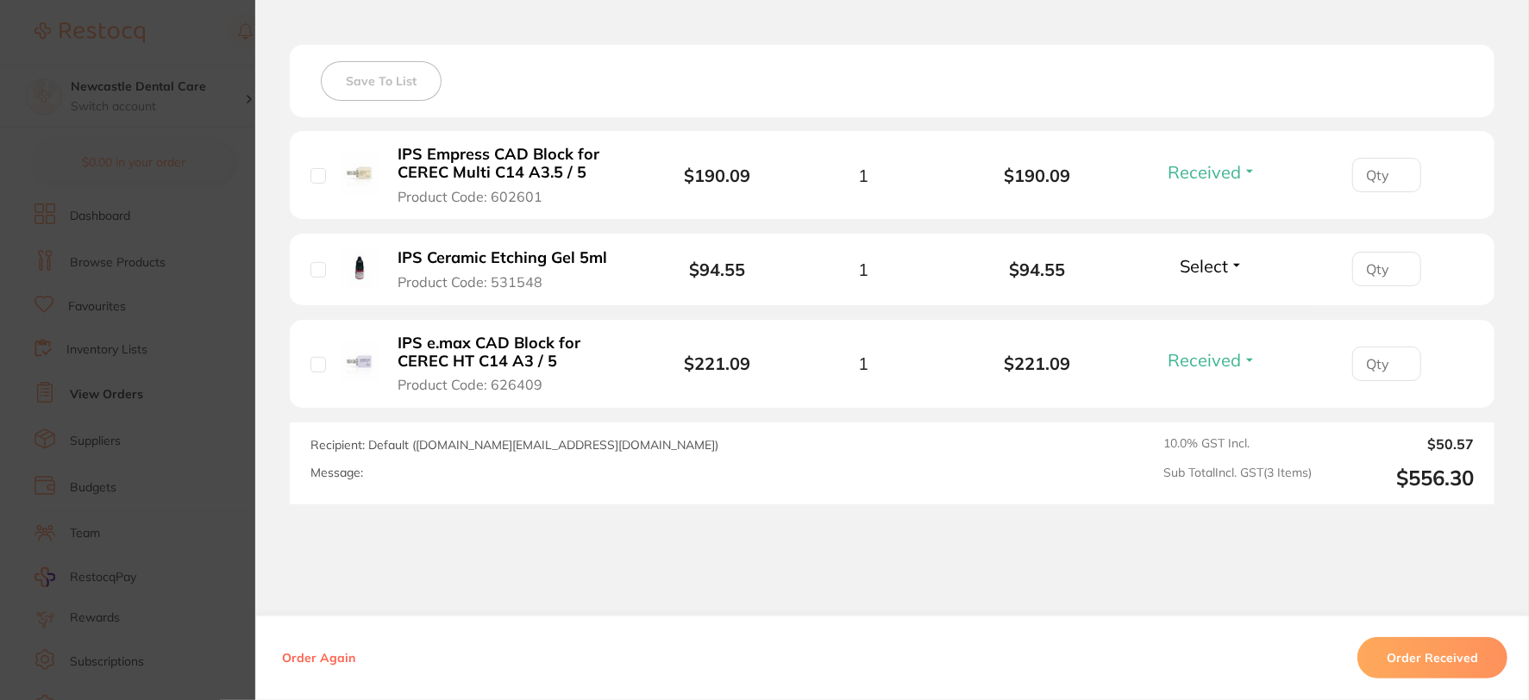
scroll to position [479, 0]
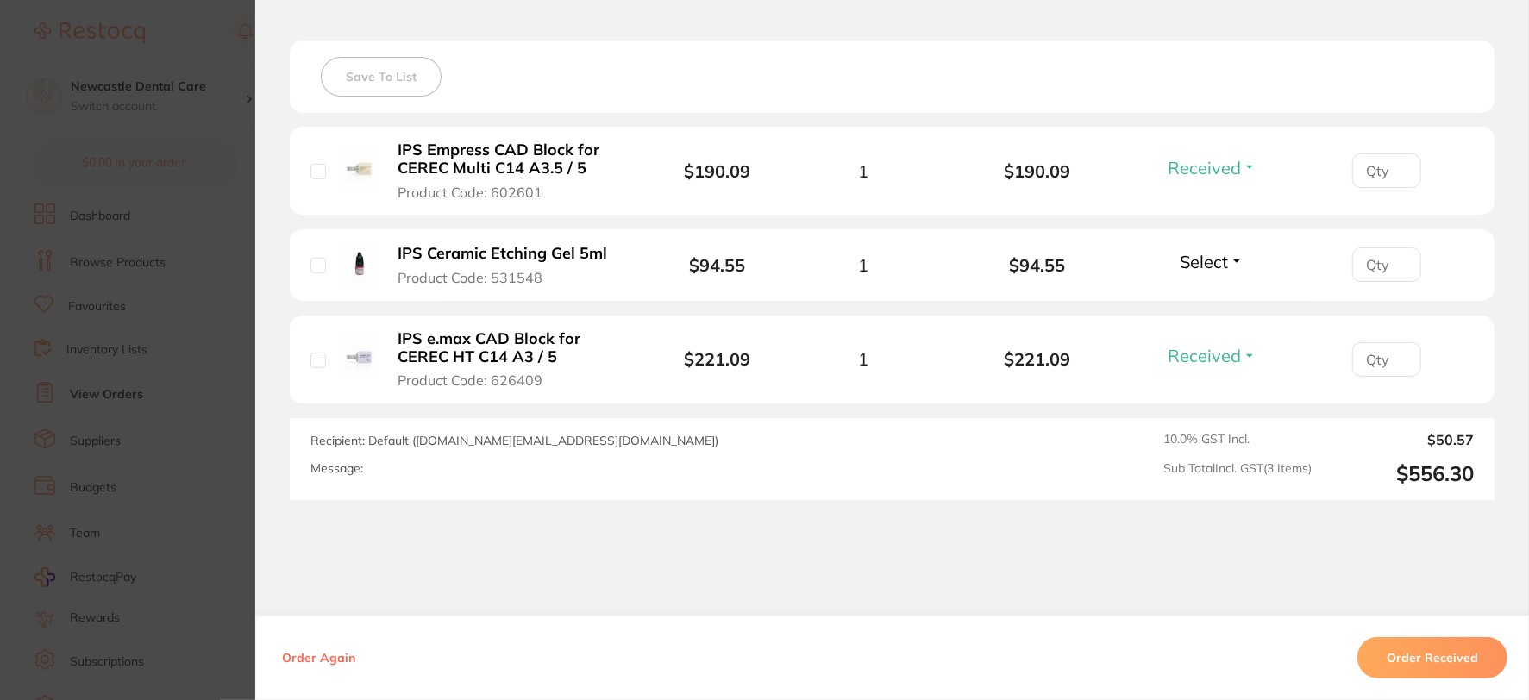
click at [1235, 259] on button "Select" at bounding box center [1211, 262] width 74 height 22
click at [1231, 297] on ul "Received Back Order" at bounding box center [1212, 312] width 66 height 66
click at [1203, 262] on span "Select" at bounding box center [1204, 262] width 48 height 22
click at [1199, 297] on span "Received" at bounding box center [1212, 298] width 44 height 13
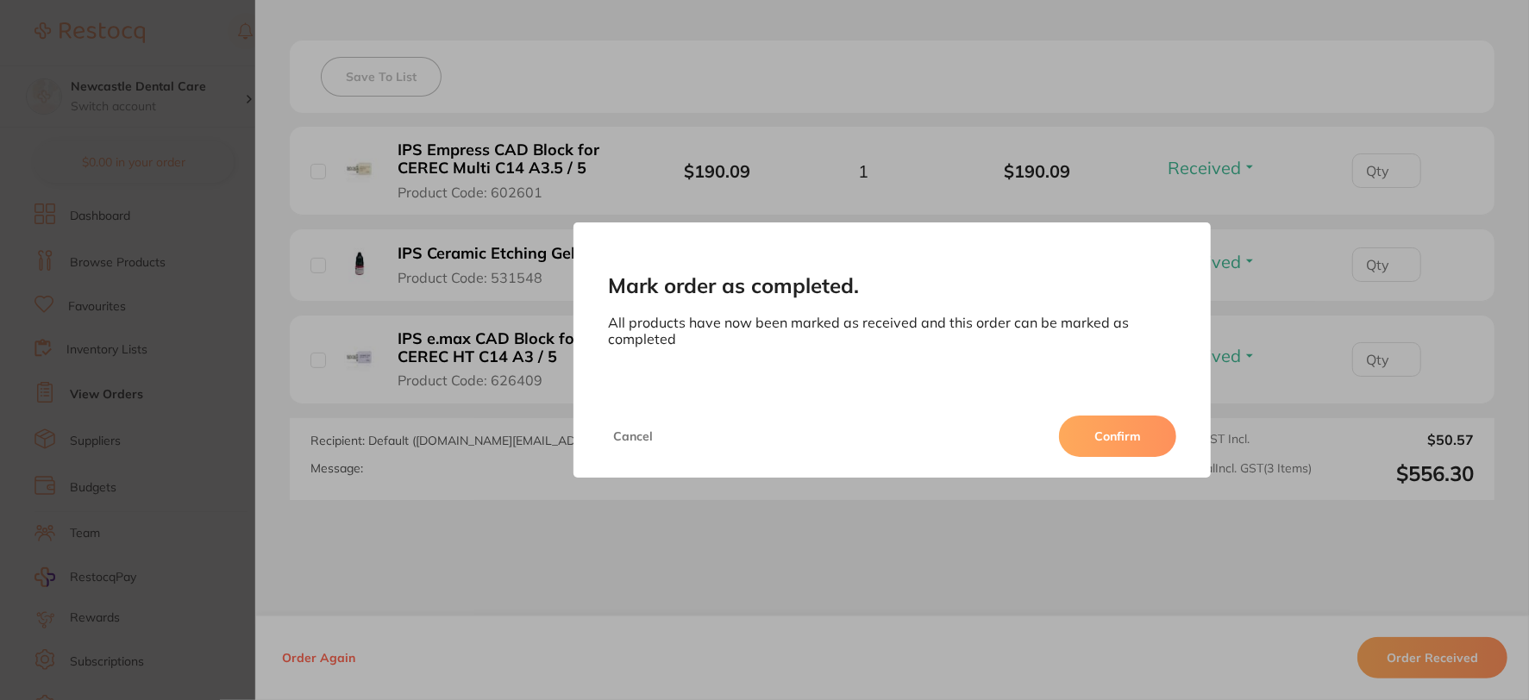
click at [1116, 443] on button "Confirm" at bounding box center [1117, 436] width 117 height 41
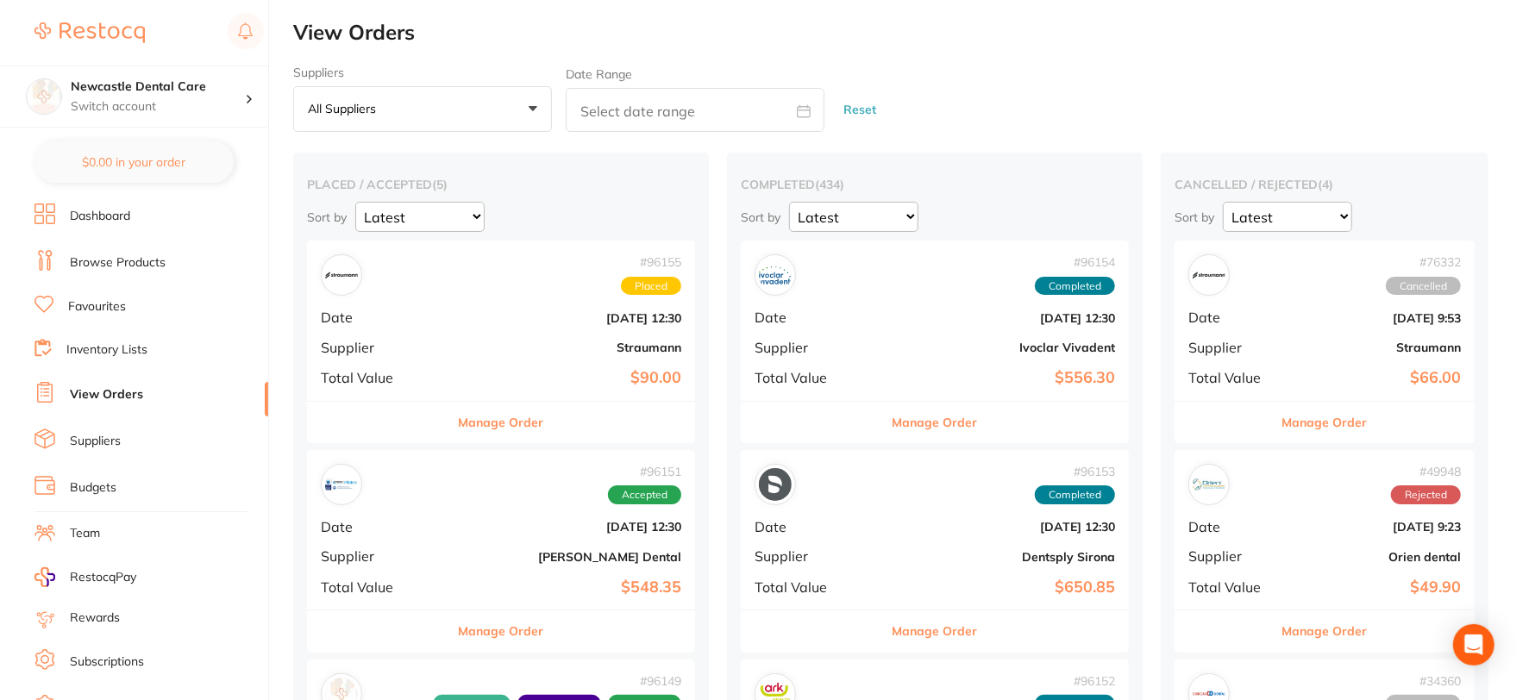
click at [1205, 573] on div "# 49948 Rejected Date [DATE] 9:23 Supplier Orien dental Total Value $49.90" at bounding box center [1324, 530] width 300 height 160
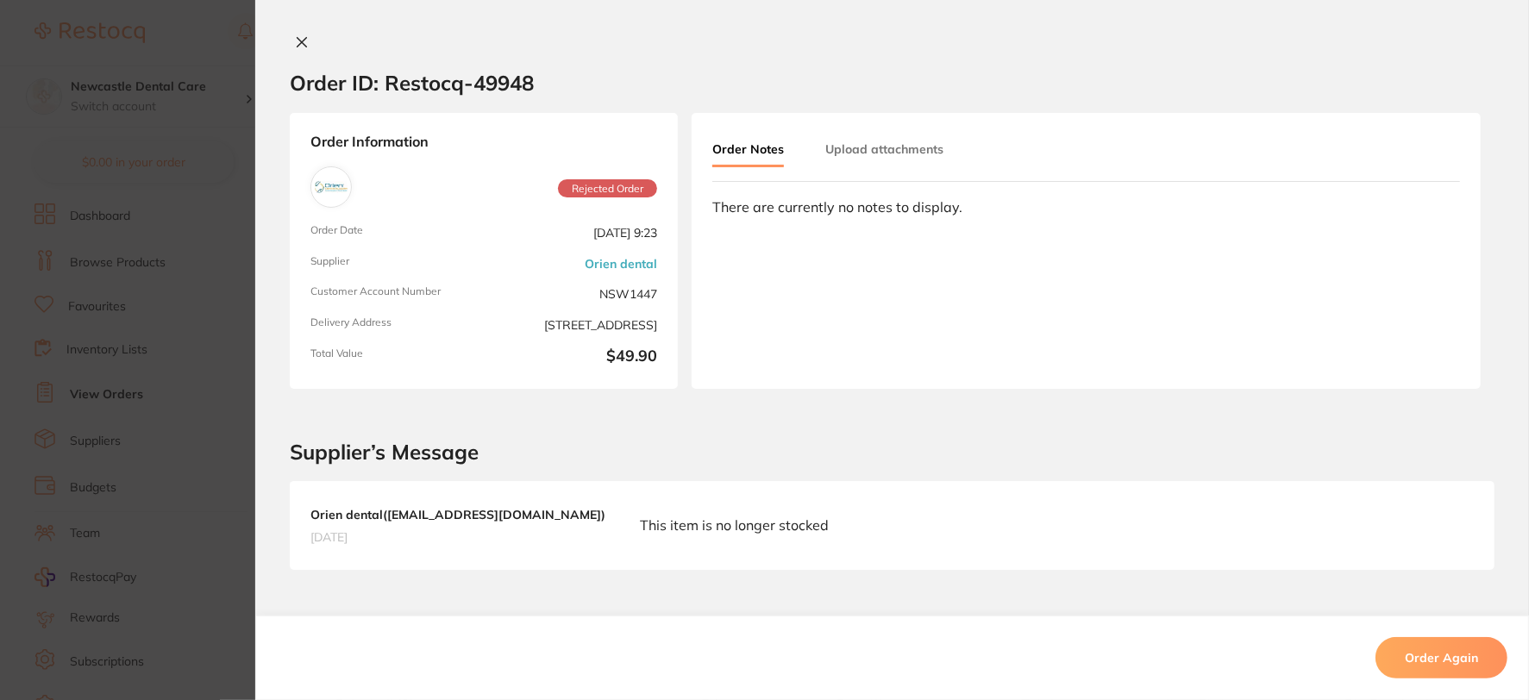
click at [290, 41] on button at bounding box center [302, 43] width 24 height 18
